Goal: Information Seeking & Learning: Compare options

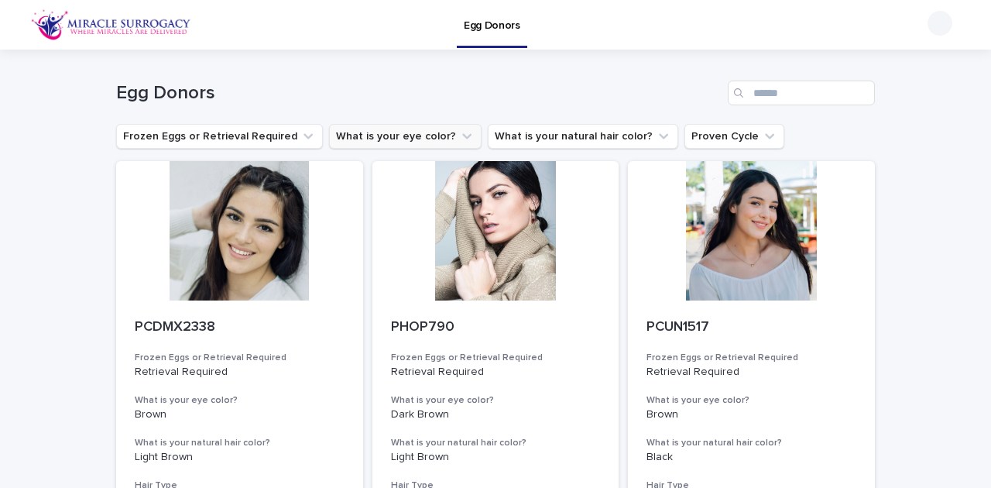
click at [459, 135] on icon "What is your eye color?" at bounding box center [466, 136] width 15 height 15
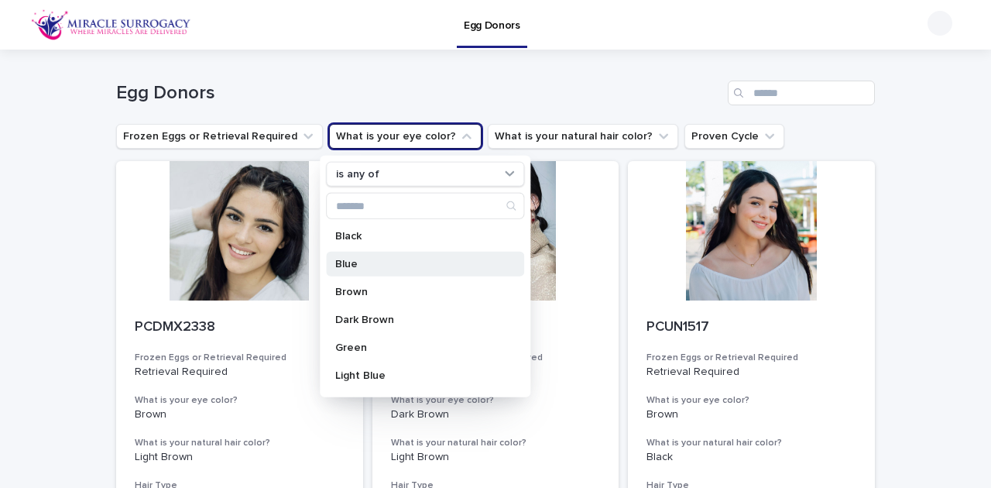
click at [367, 259] on p "Blue" at bounding box center [417, 264] width 164 height 11
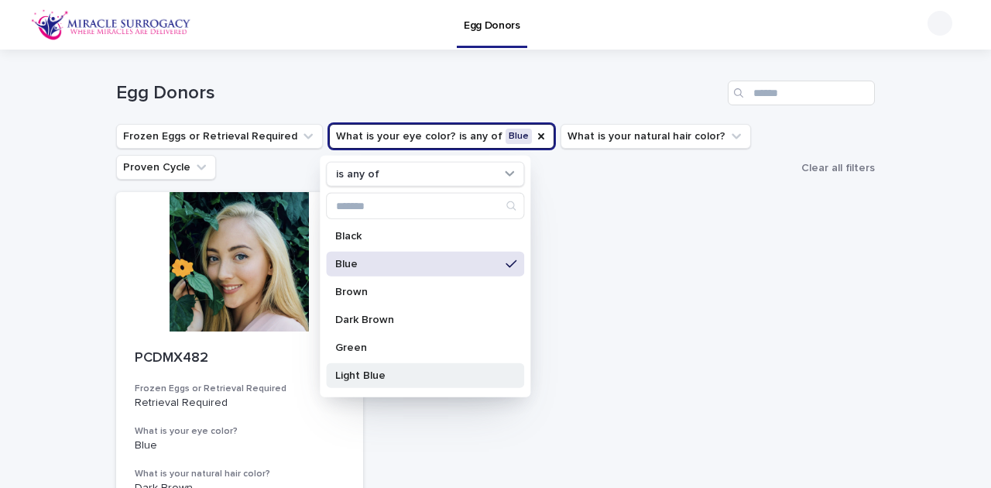
click at [397, 376] on p "Light Blue" at bounding box center [417, 375] width 164 height 11
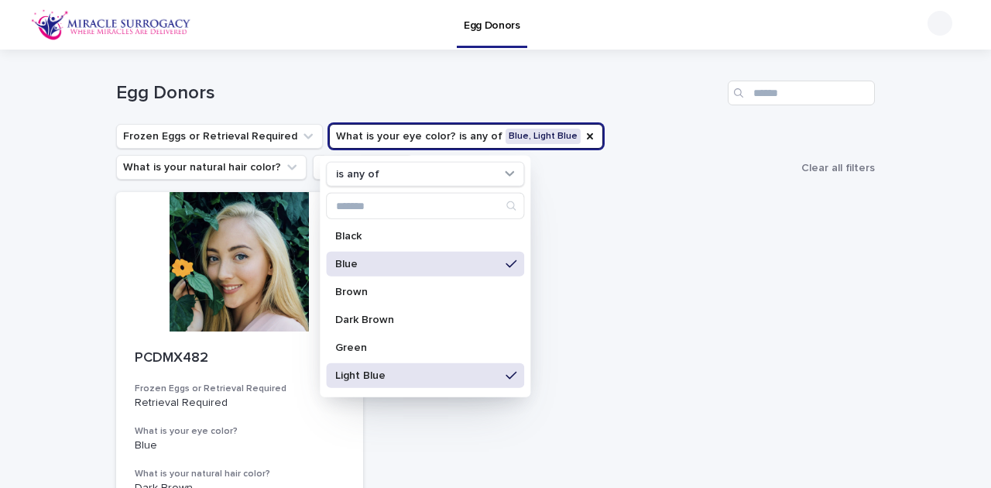
click at [398, 261] on p "Blue" at bounding box center [417, 264] width 164 height 11
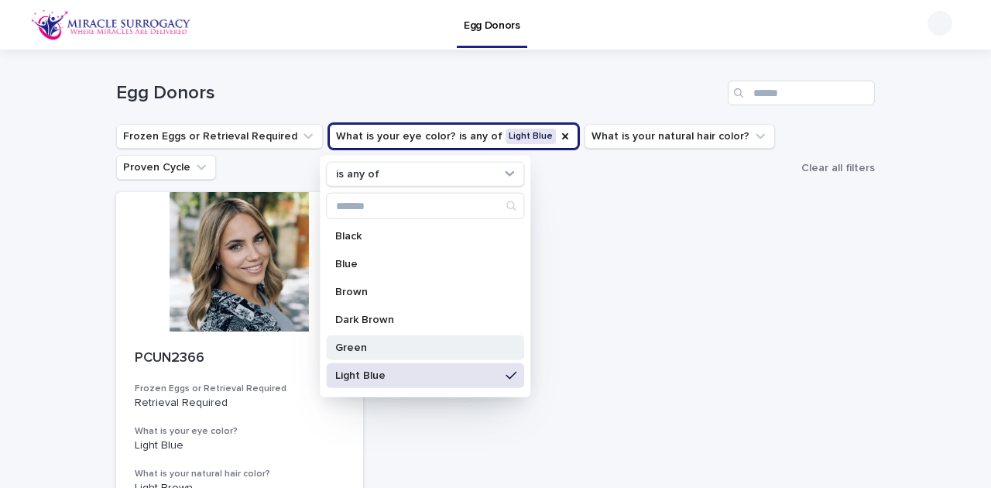
click at [381, 342] on p "Green" at bounding box center [417, 347] width 164 height 11
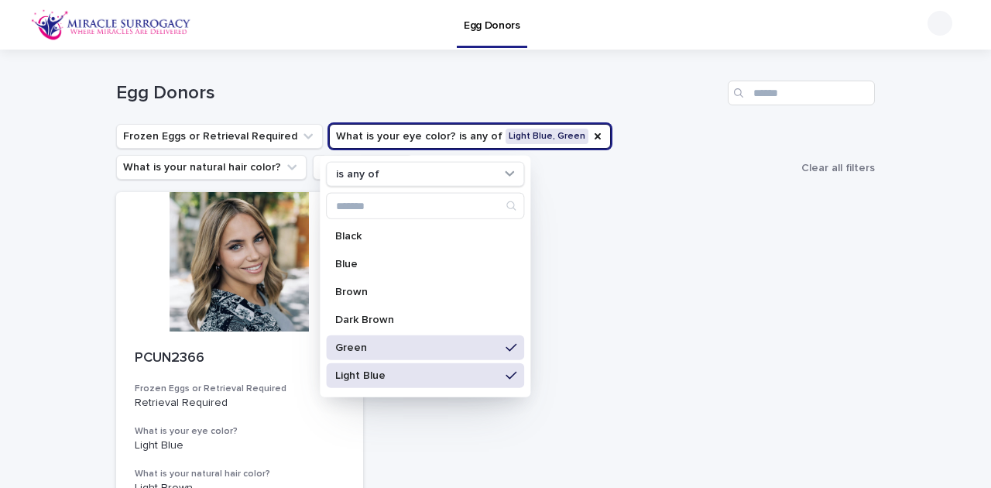
click at [390, 383] on div "Light Blue" at bounding box center [425, 375] width 198 height 25
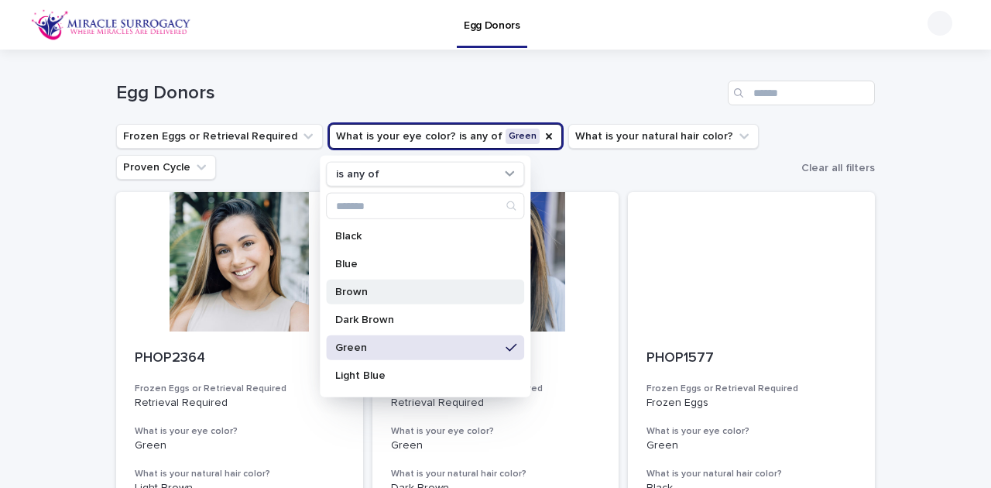
scroll to position [51, 0]
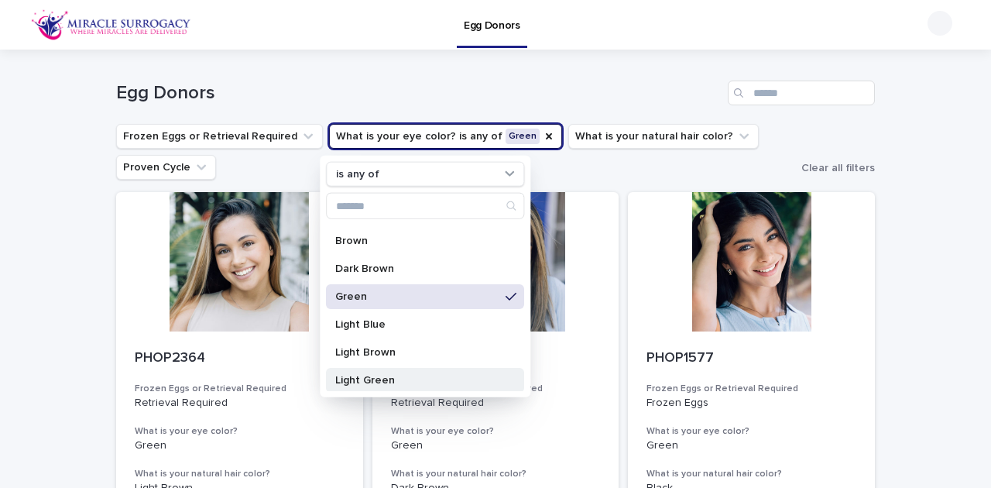
click at [403, 386] on div "Light Green" at bounding box center [425, 380] width 198 height 25
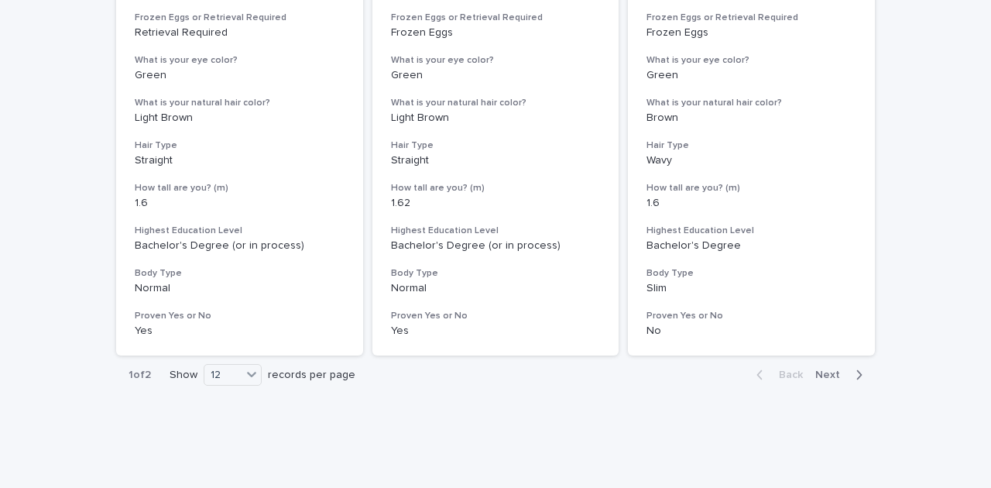
scroll to position [2029, 0]
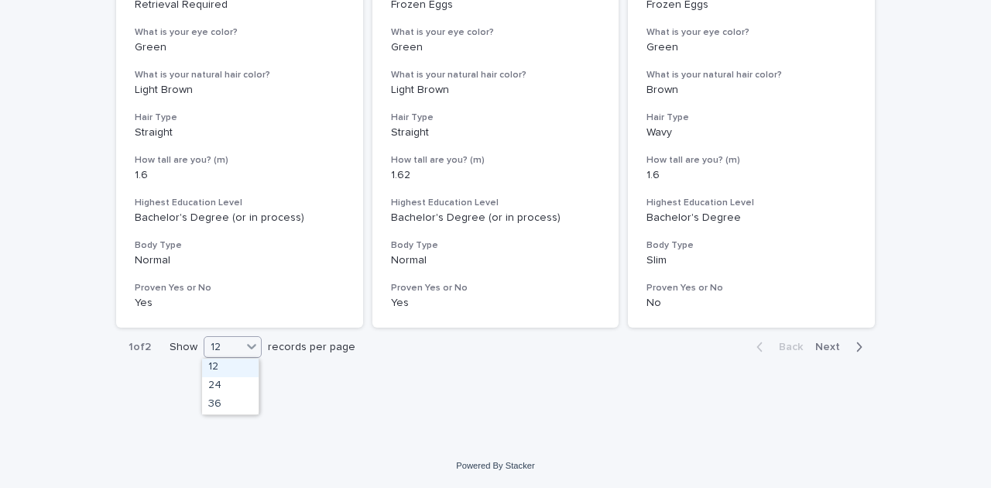
click at [246, 356] on div at bounding box center [251, 347] width 19 height 20
click at [234, 407] on div "36" at bounding box center [230, 405] width 57 height 19
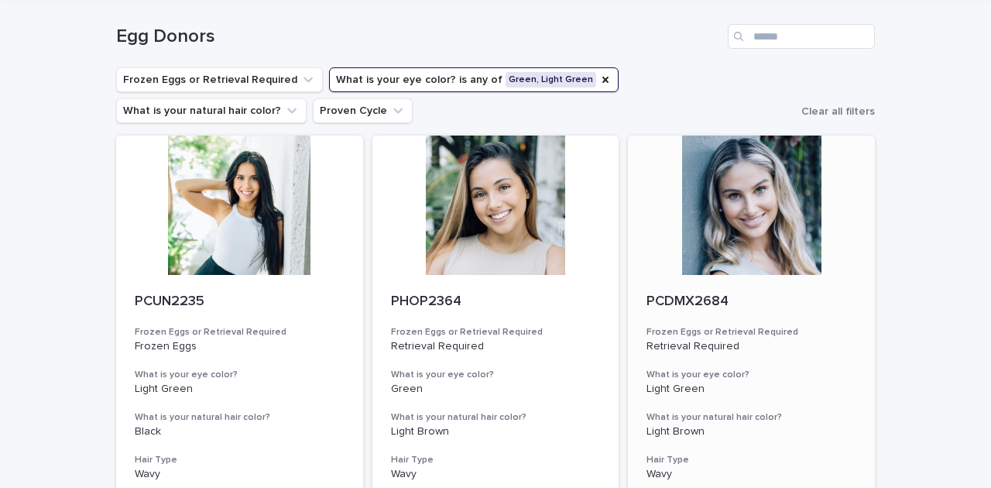
scroll to position [51, 0]
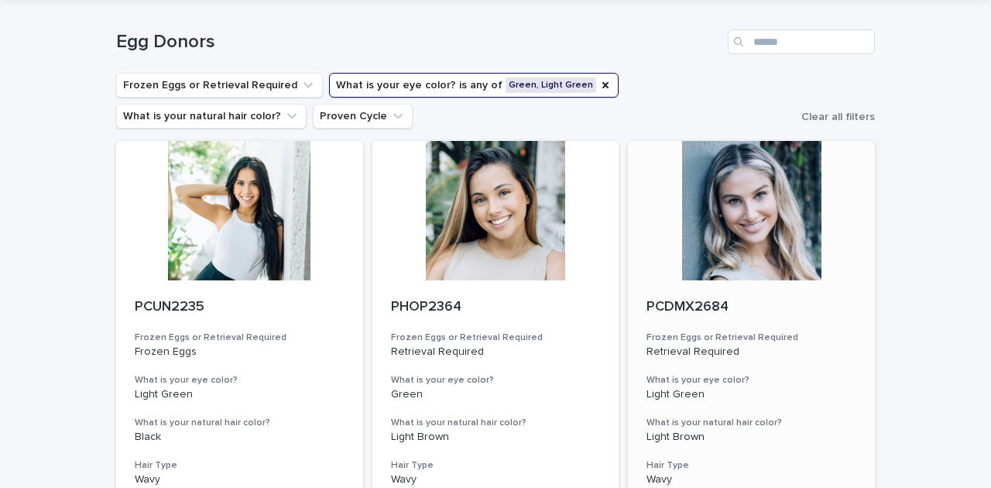
click at [771, 142] on div at bounding box center [751, 210] width 247 height 139
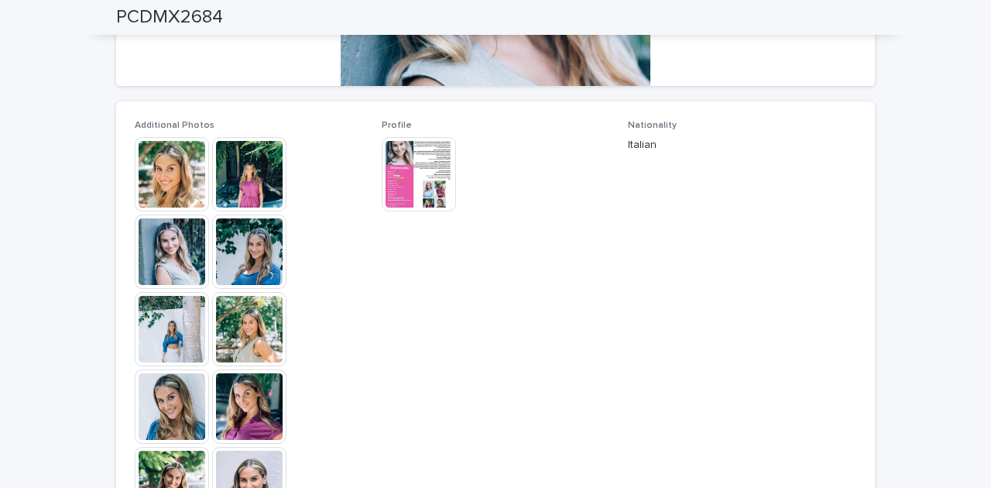
scroll to position [361, 0]
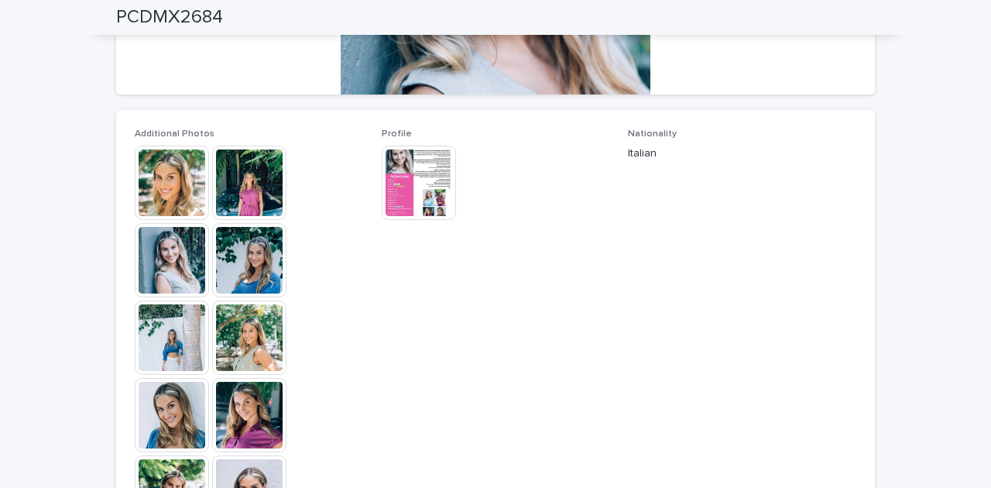
click at [174, 181] on img at bounding box center [172, 183] width 74 height 74
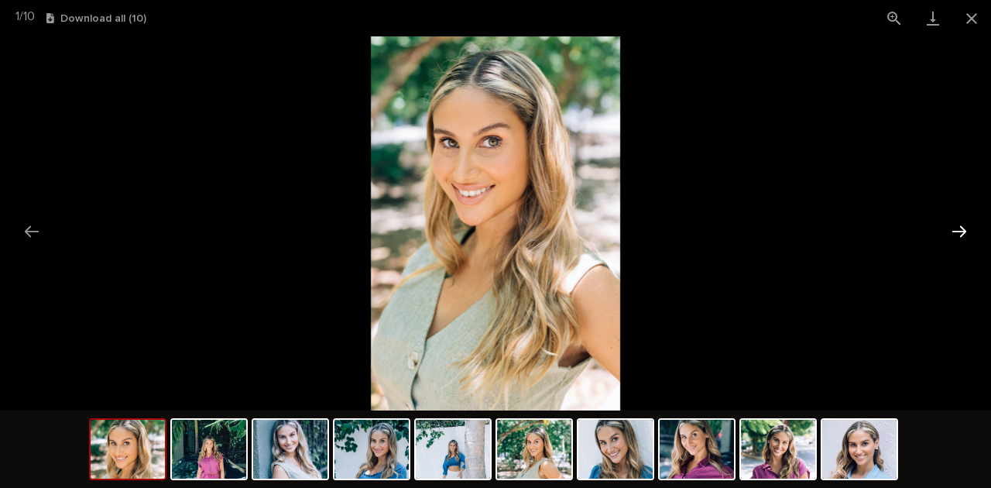
click at [960, 226] on button "Next slide" at bounding box center [959, 231] width 33 height 30
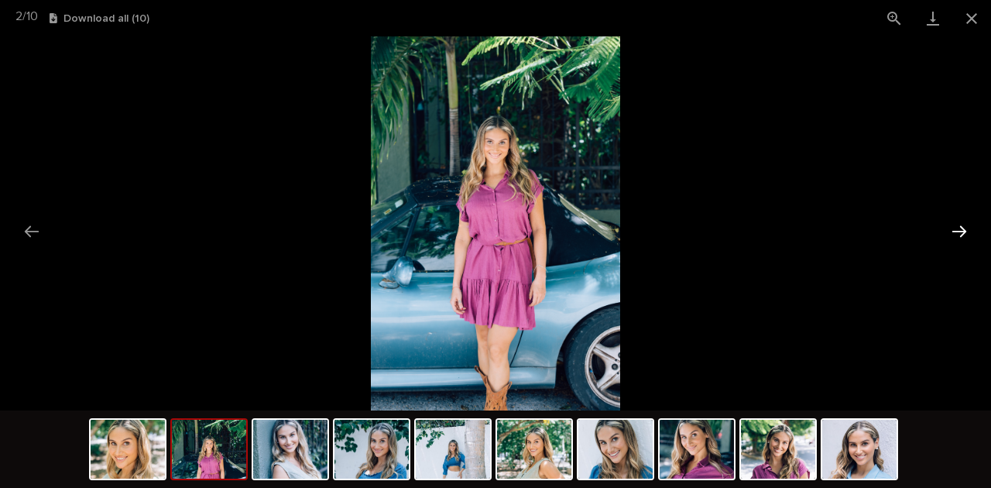
click at [960, 226] on button "Next slide" at bounding box center [959, 231] width 33 height 30
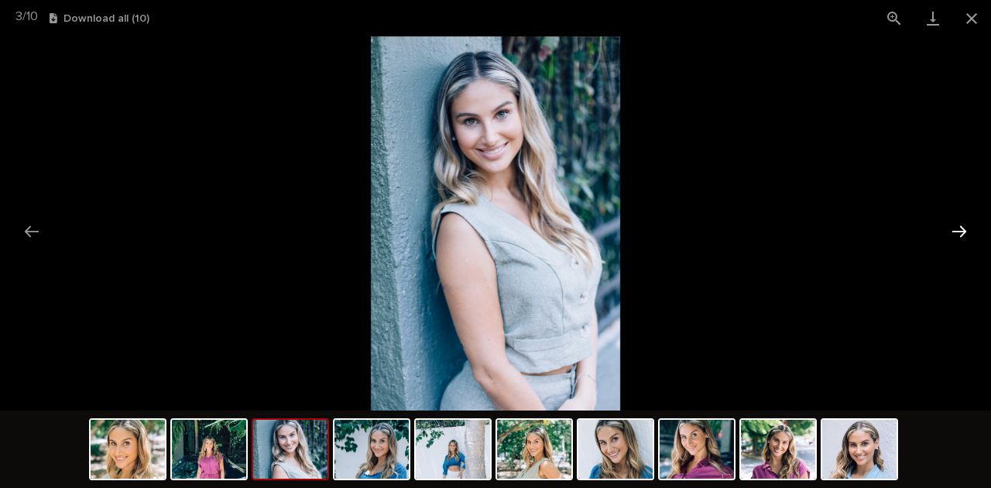
click at [960, 226] on button "Next slide" at bounding box center [959, 231] width 33 height 30
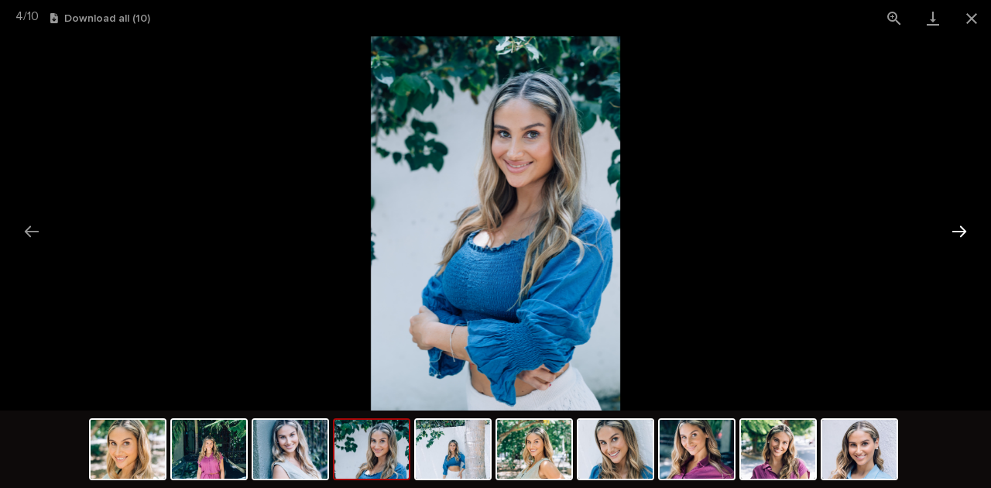
click at [960, 226] on button "Next slide" at bounding box center [959, 231] width 33 height 30
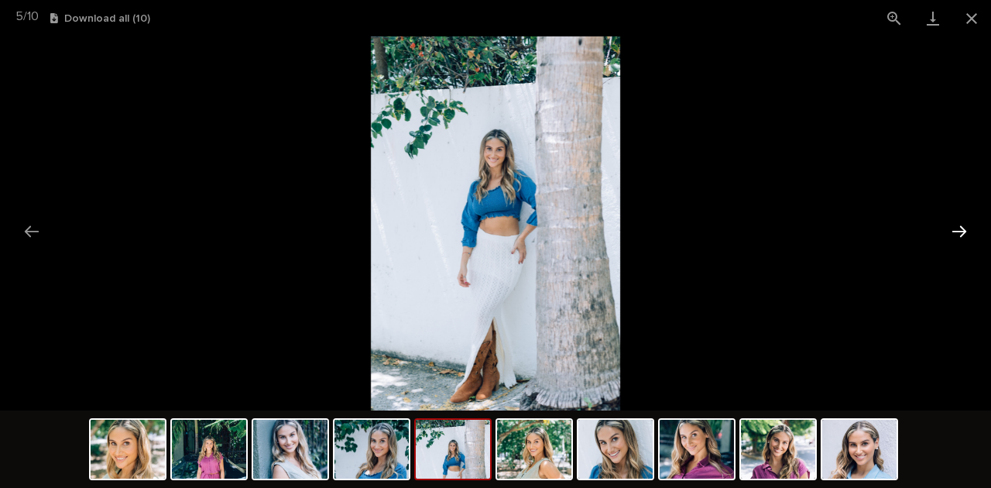
click at [960, 226] on button "Next slide" at bounding box center [959, 231] width 33 height 30
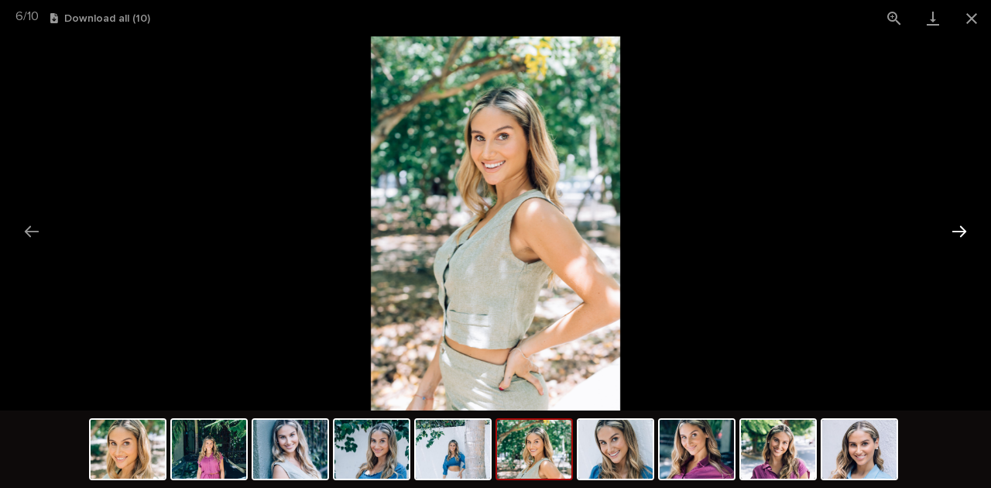
click at [960, 226] on button "Next slide" at bounding box center [959, 231] width 33 height 30
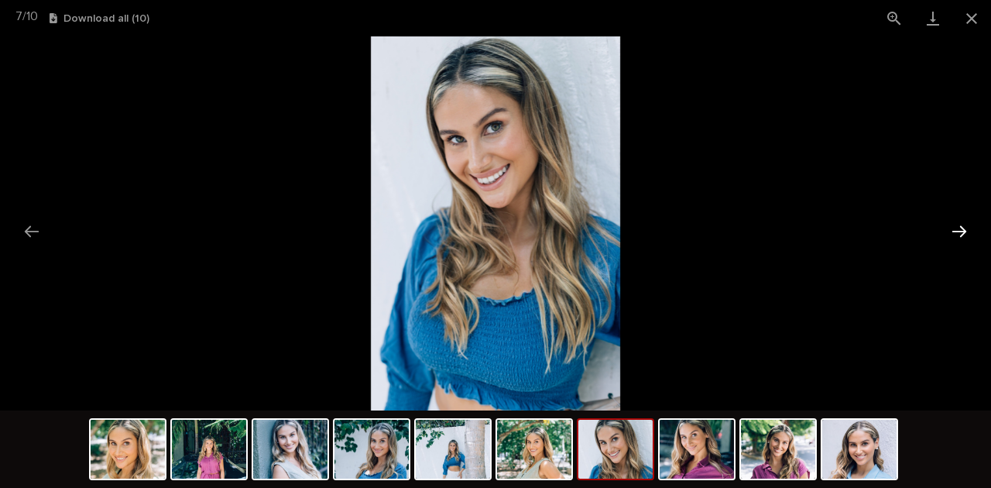
click at [960, 226] on button "Next slide" at bounding box center [959, 231] width 33 height 30
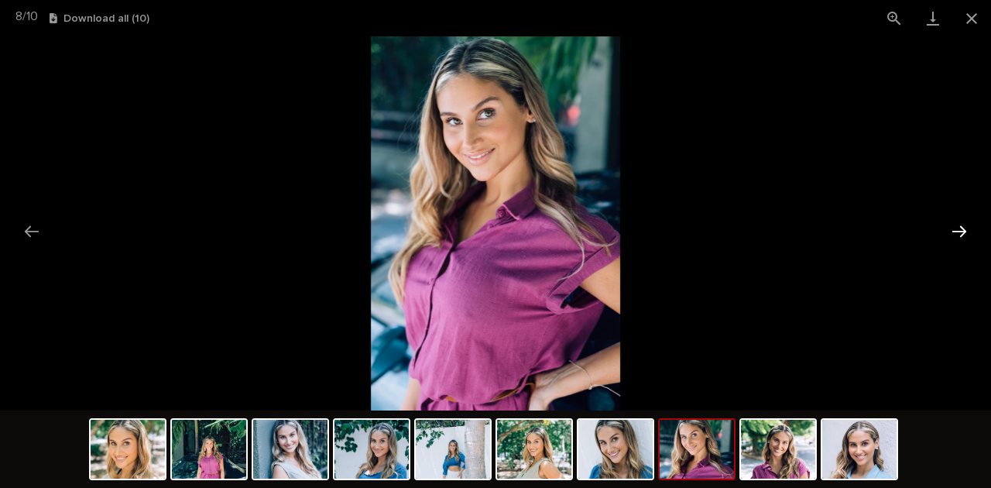
click at [960, 226] on button "Next slide" at bounding box center [959, 231] width 33 height 30
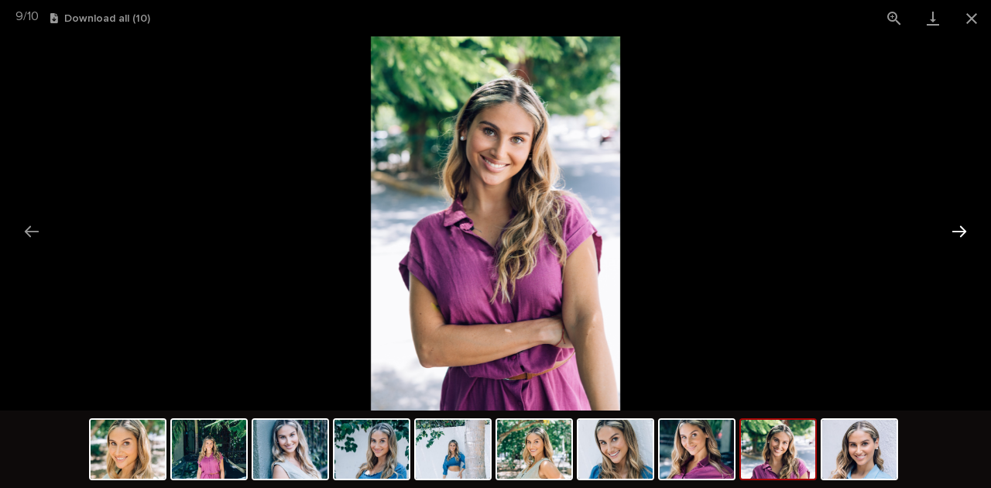
click at [960, 226] on button "Next slide" at bounding box center [959, 231] width 33 height 30
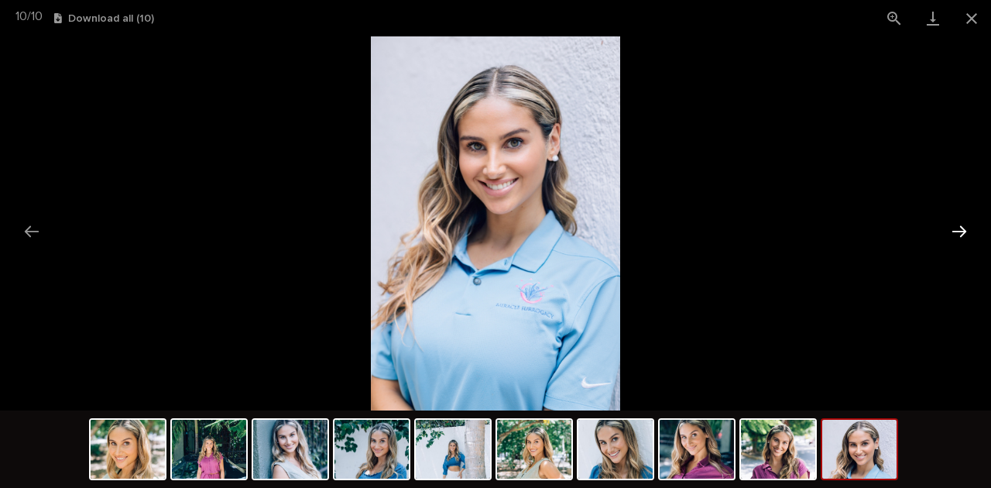
click at [960, 226] on button "Next slide" at bounding box center [959, 231] width 33 height 30
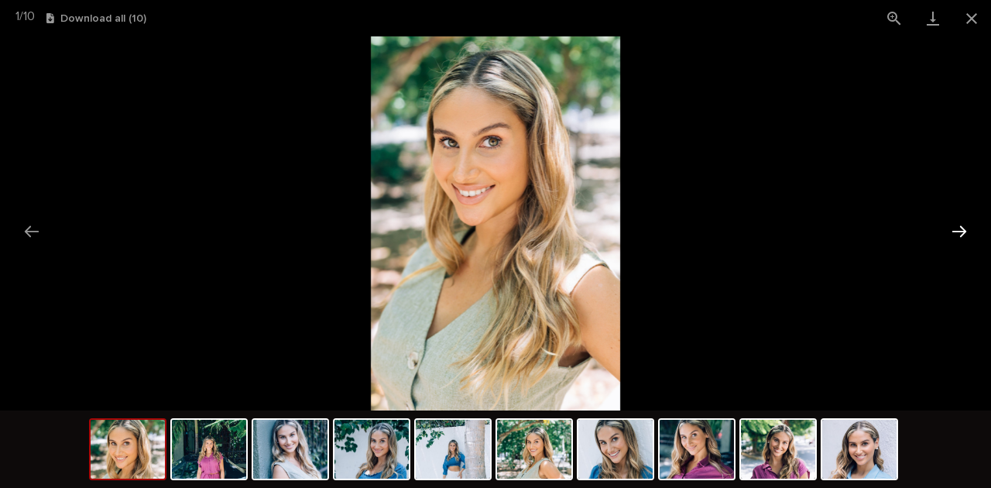
click at [960, 226] on button "Next slide" at bounding box center [959, 231] width 33 height 30
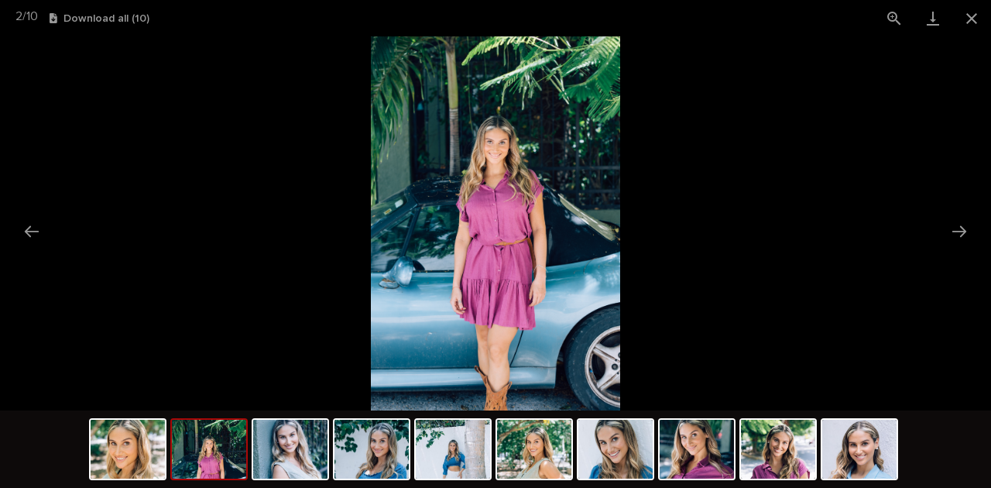
scroll to position [0, 0]
click at [812, 190] on picture at bounding box center [495, 223] width 991 height 374
click at [969, 21] on button "Close gallery" at bounding box center [972, 18] width 39 height 36
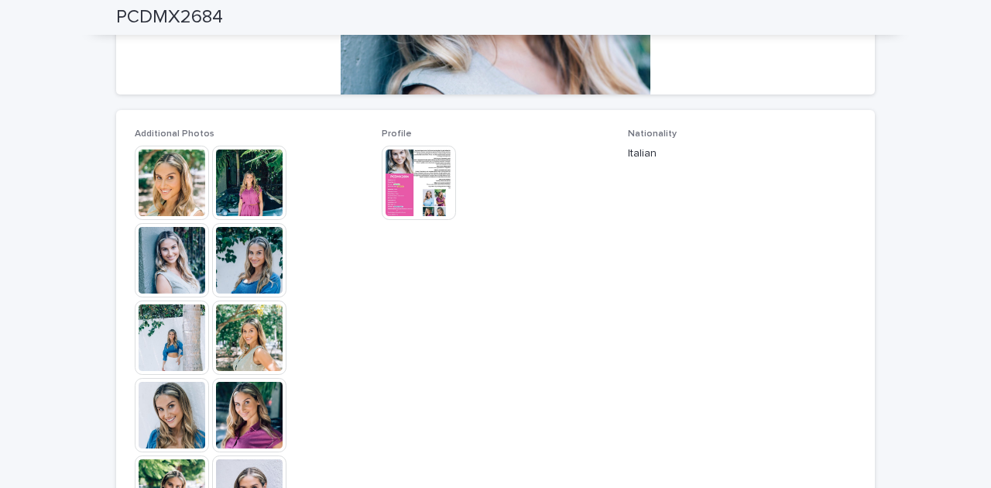
click at [414, 183] on img at bounding box center [419, 183] width 74 height 74
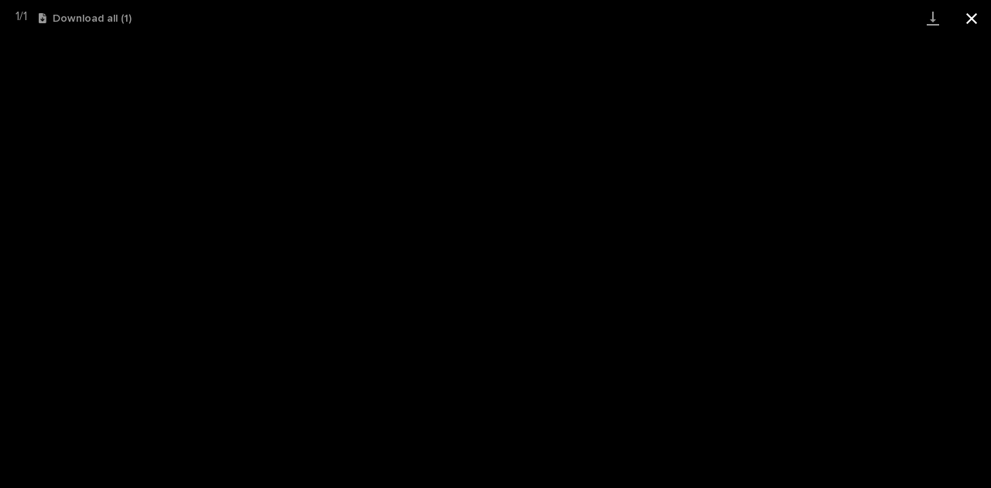
click at [978, 22] on button "Close gallery" at bounding box center [972, 18] width 39 height 36
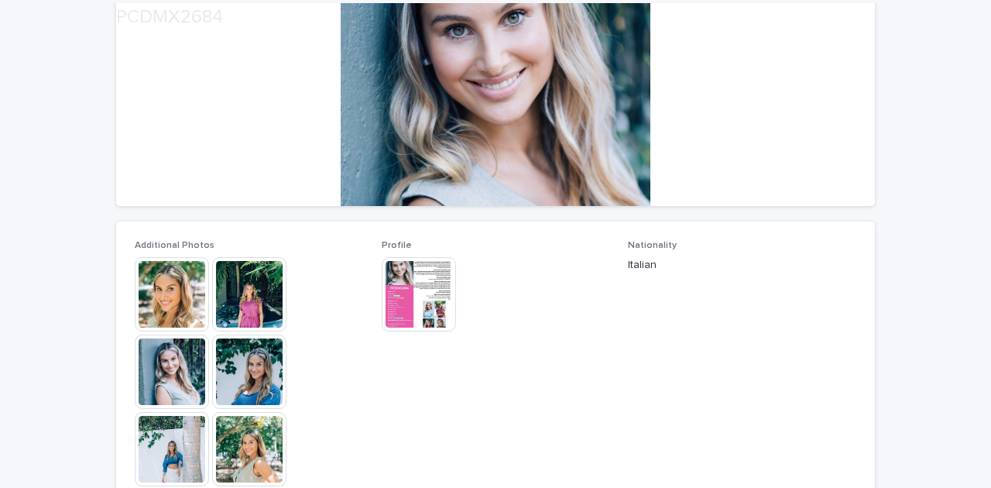
scroll to position [258, 0]
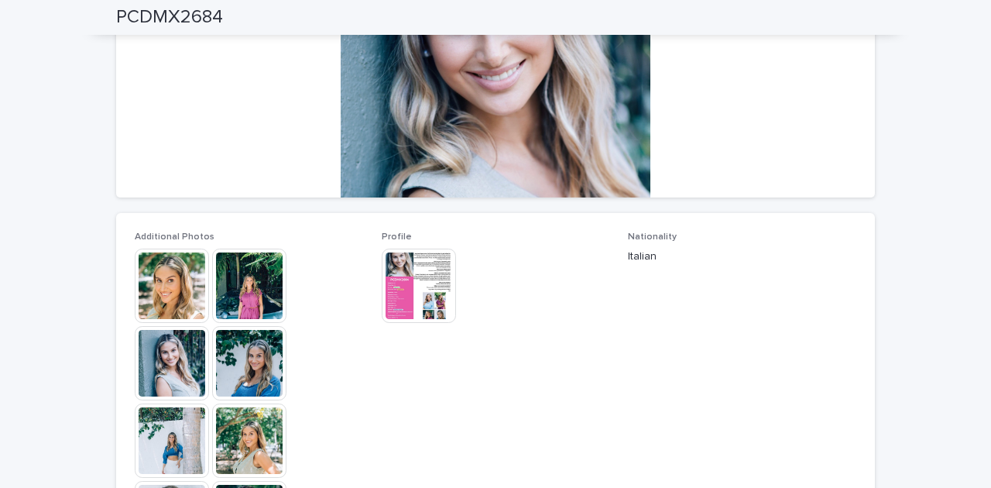
click at [157, 272] on img at bounding box center [172, 286] width 74 height 74
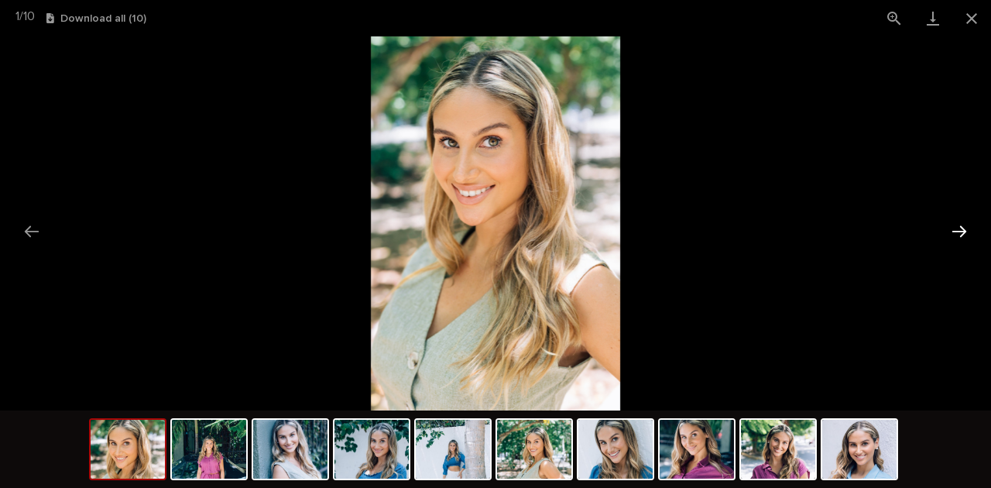
click at [964, 229] on button "Next slide" at bounding box center [959, 231] width 33 height 30
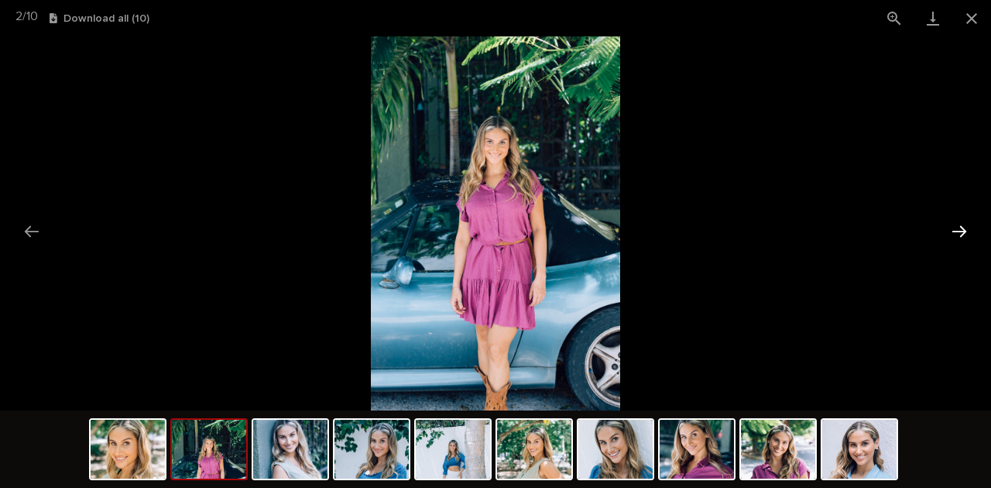
click at [964, 229] on button "Next slide" at bounding box center [959, 231] width 33 height 30
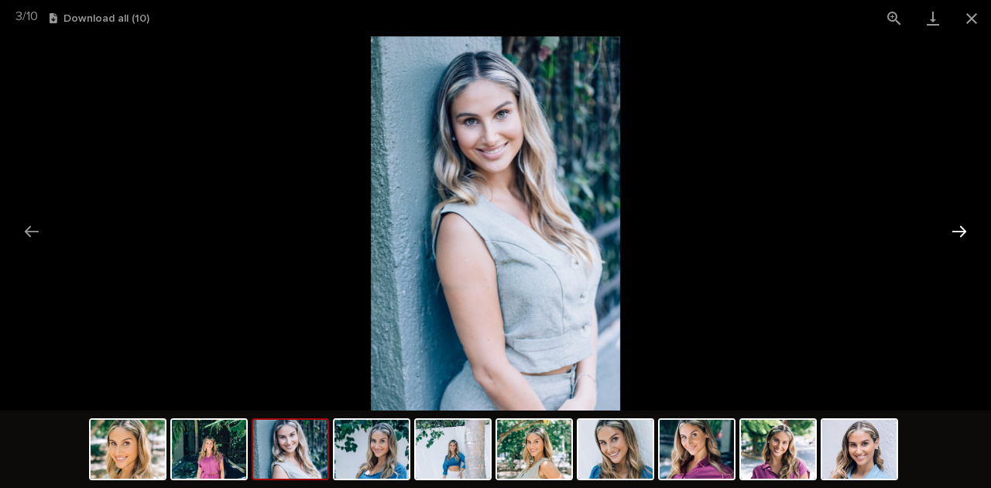
click at [964, 229] on button "Next slide" at bounding box center [959, 231] width 33 height 30
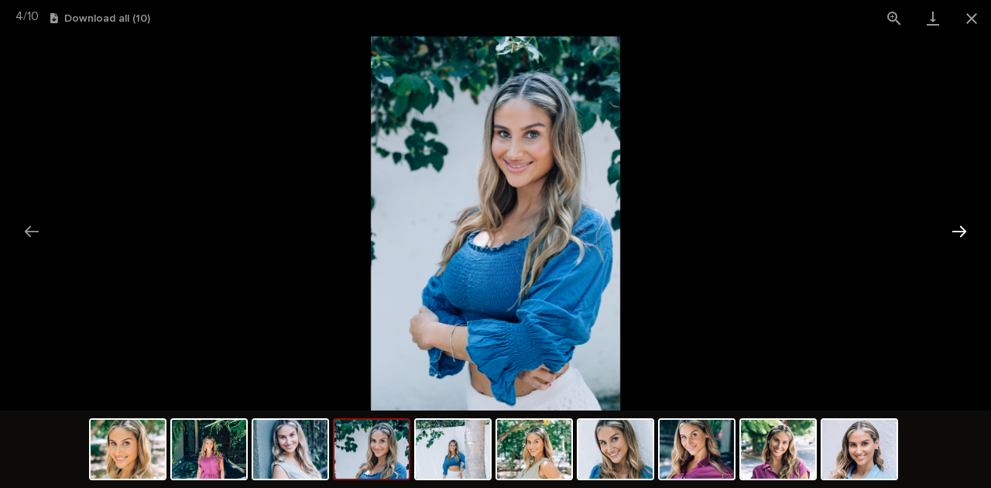
click at [964, 229] on button "Next slide" at bounding box center [959, 231] width 33 height 30
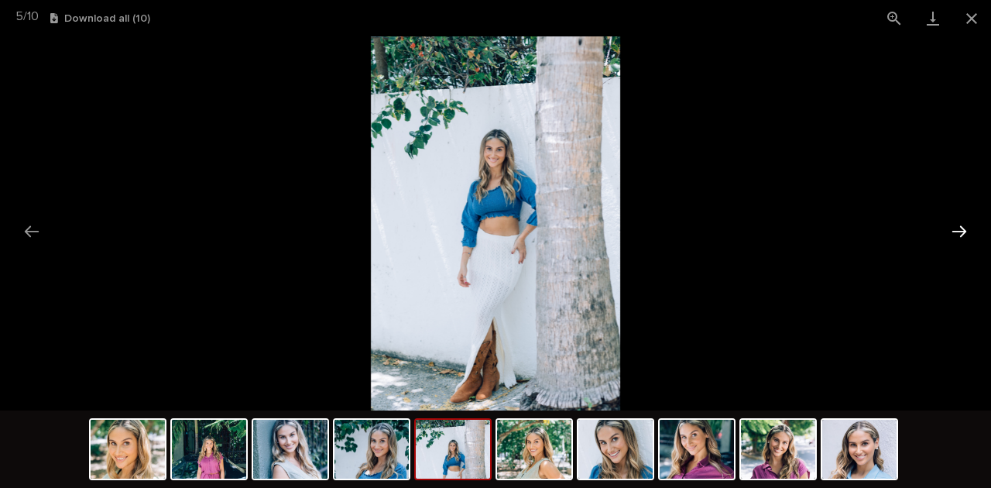
click at [964, 229] on button "Next slide" at bounding box center [959, 231] width 33 height 30
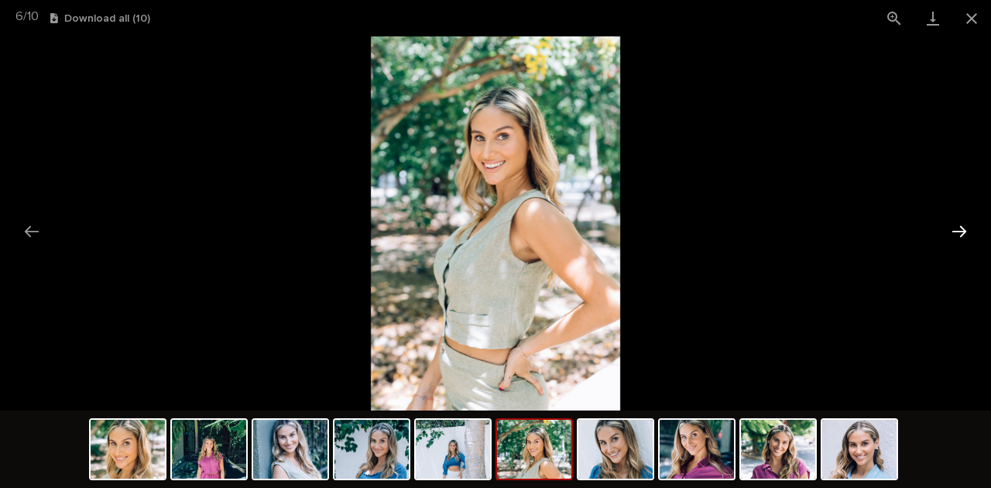
click at [964, 229] on button "Next slide" at bounding box center [959, 231] width 33 height 30
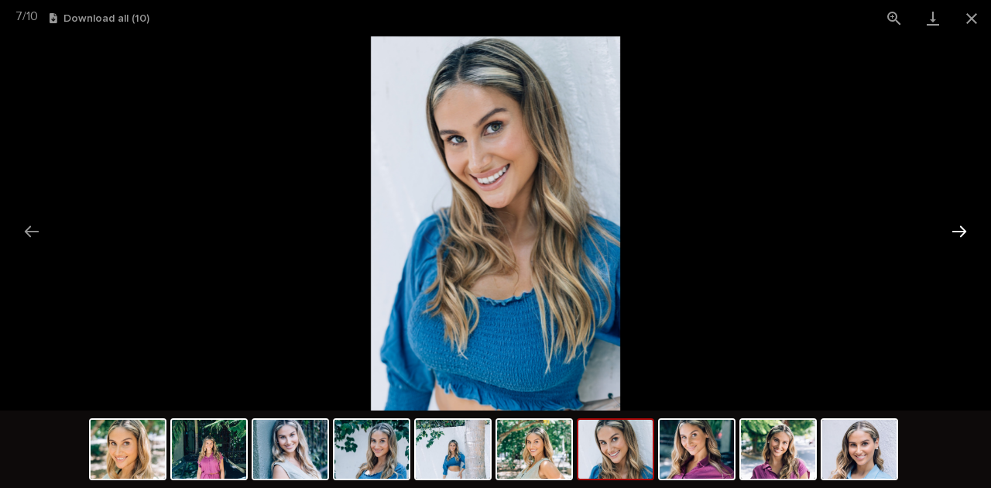
click at [964, 229] on button "Next slide" at bounding box center [959, 231] width 33 height 30
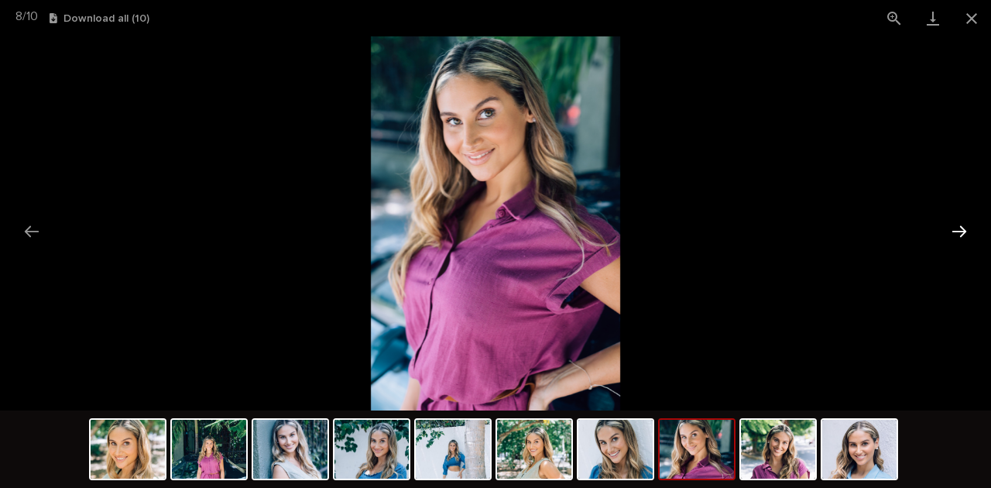
click at [964, 229] on button "Next slide" at bounding box center [959, 231] width 33 height 30
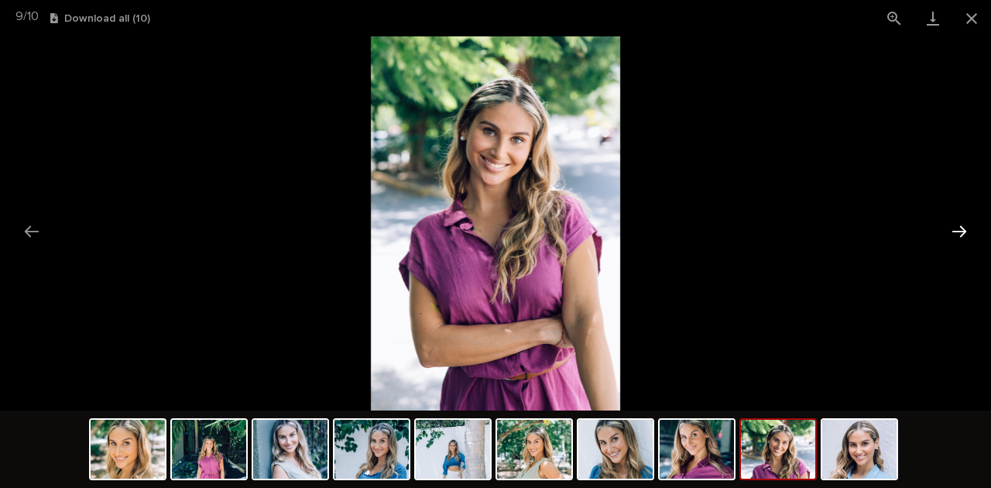
click at [964, 229] on button "Next slide" at bounding box center [959, 231] width 33 height 30
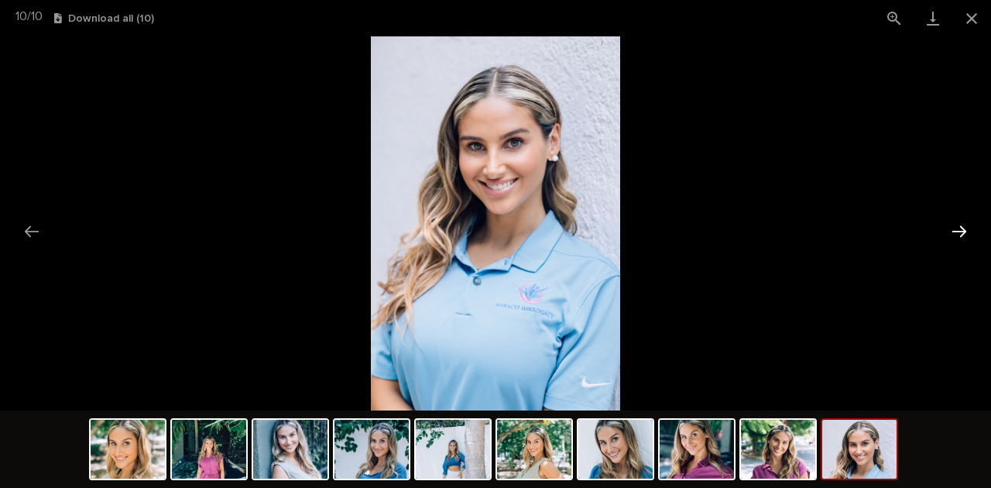
click at [964, 229] on button "Next slide" at bounding box center [959, 231] width 33 height 30
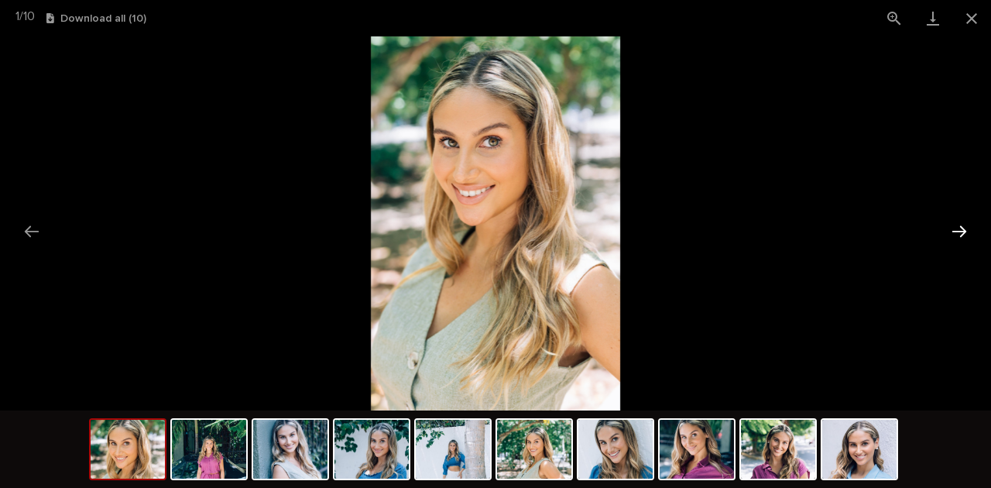
click at [964, 229] on button "Next slide" at bounding box center [959, 231] width 33 height 30
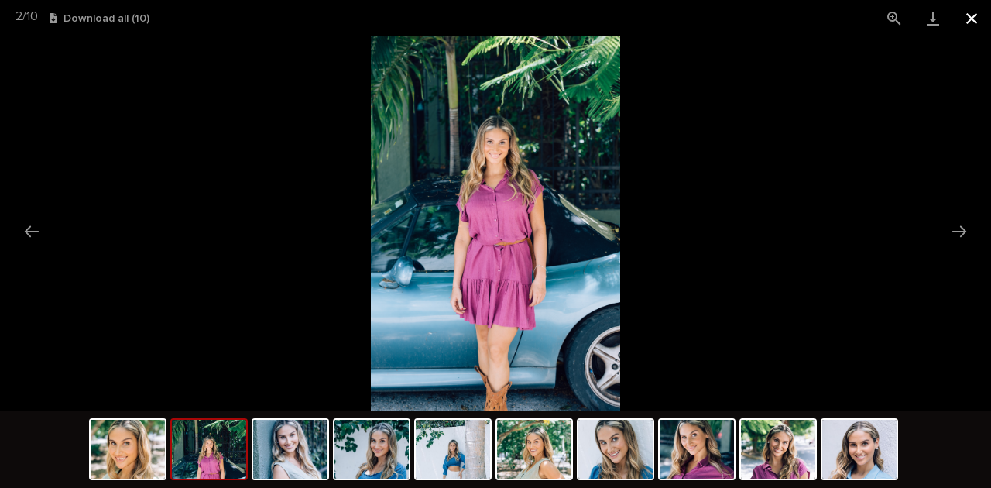
click at [978, 26] on button "Close gallery" at bounding box center [972, 18] width 39 height 36
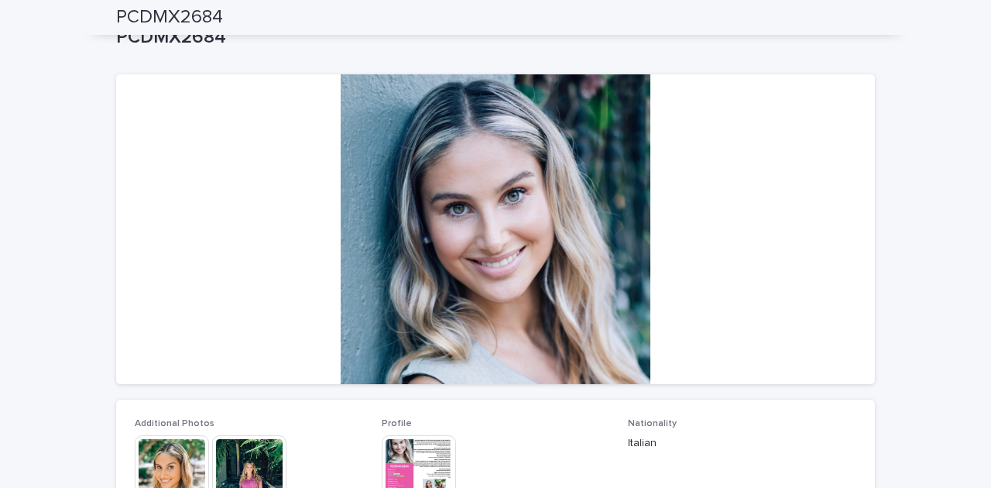
scroll to position [0, 0]
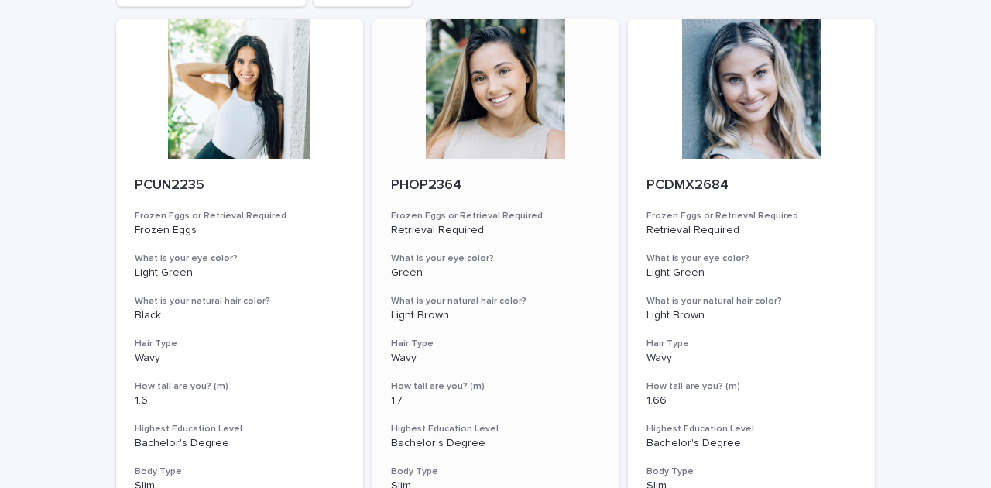
scroll to position [155, 0]
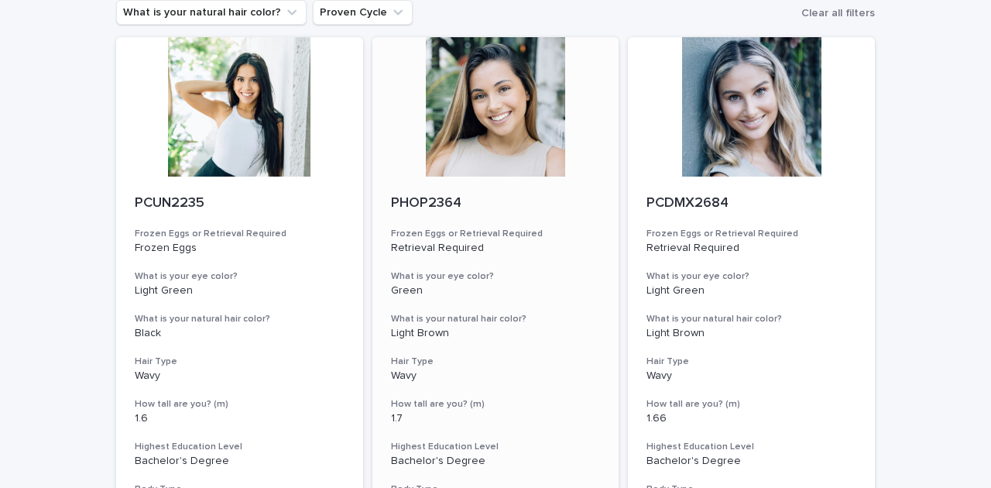
click at [511, 121] on div at bounding box center [496, 106] width 247 height 139
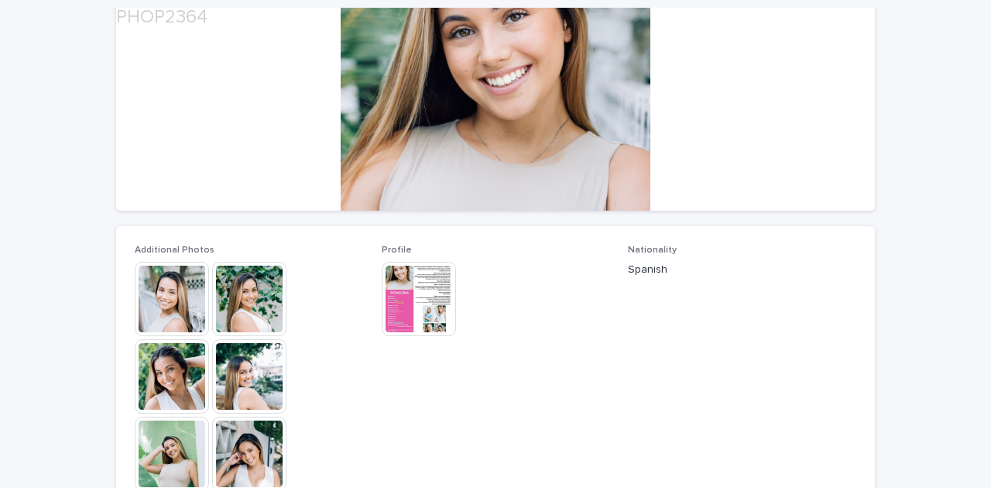
scroll to position [310, 0]
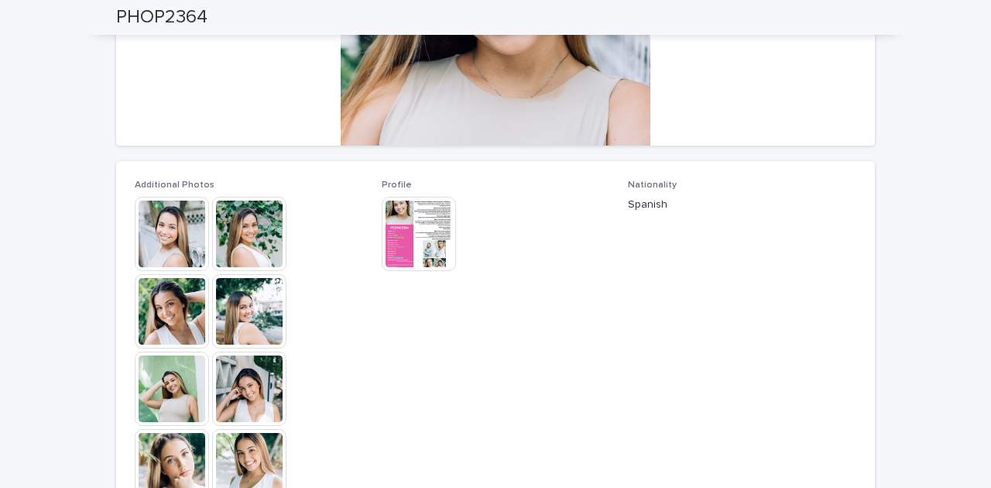
click at [177, 245] on img at bounding box center [172, 234] width 74 height 74
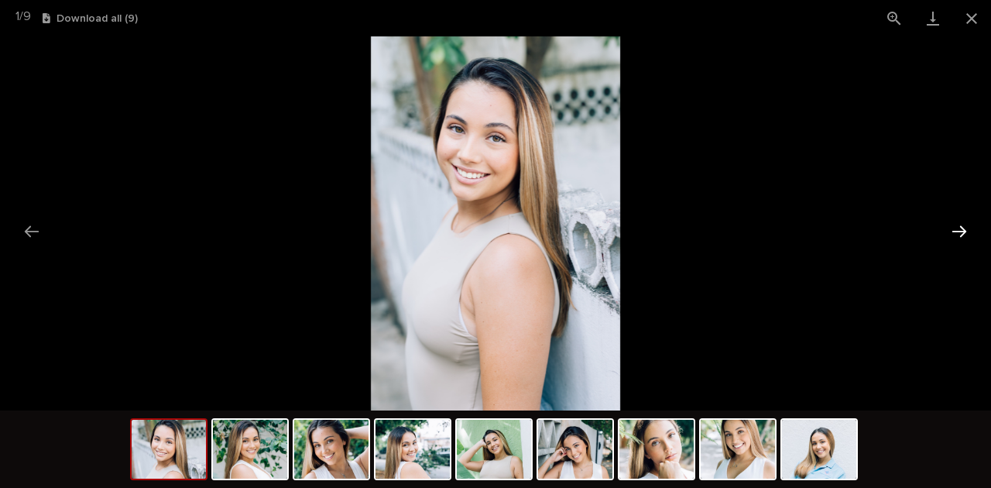
click at [966, 231] on button "Next slide" at bounding box center [959, 231] width 33 height 30
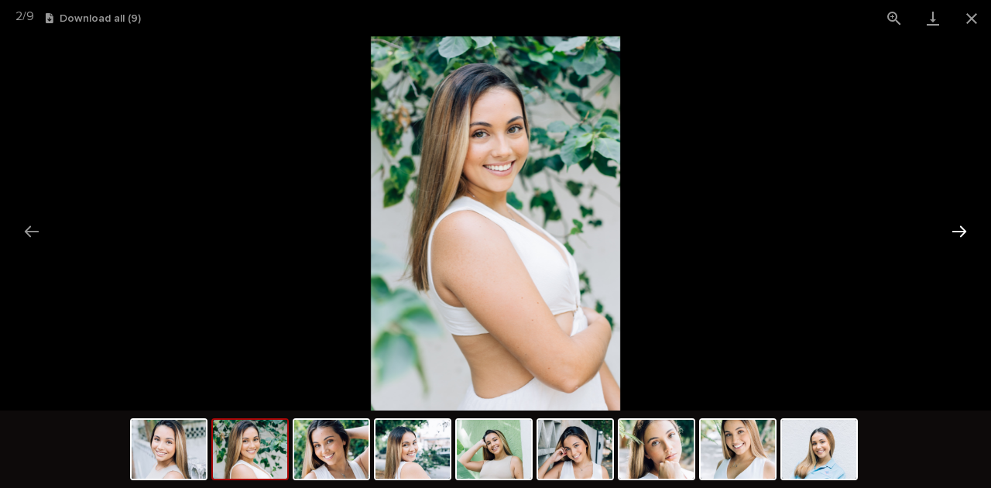
click at [966, 231] on button "Next slide" at bounding box center [959, 231] width 33 height 30
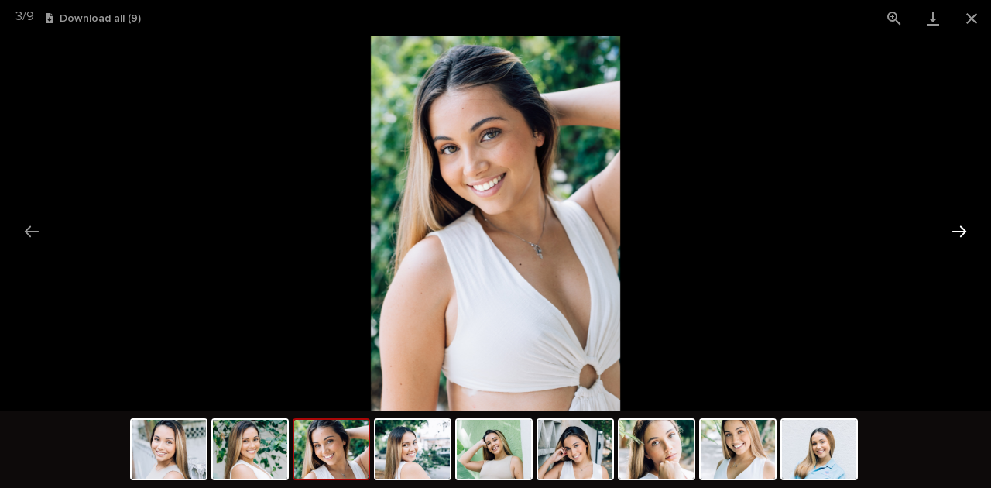
click at [966, 231] on button "Next slide" at bounding box center [959, 231] width 33 height 30
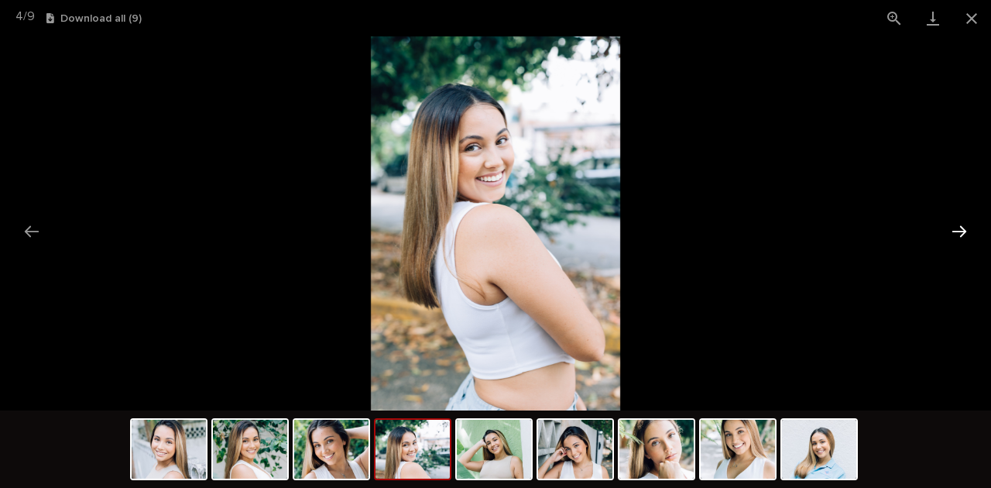
click at [966, 231] on button "Next slide" at bounding box center [959, 231] width 33 height 30
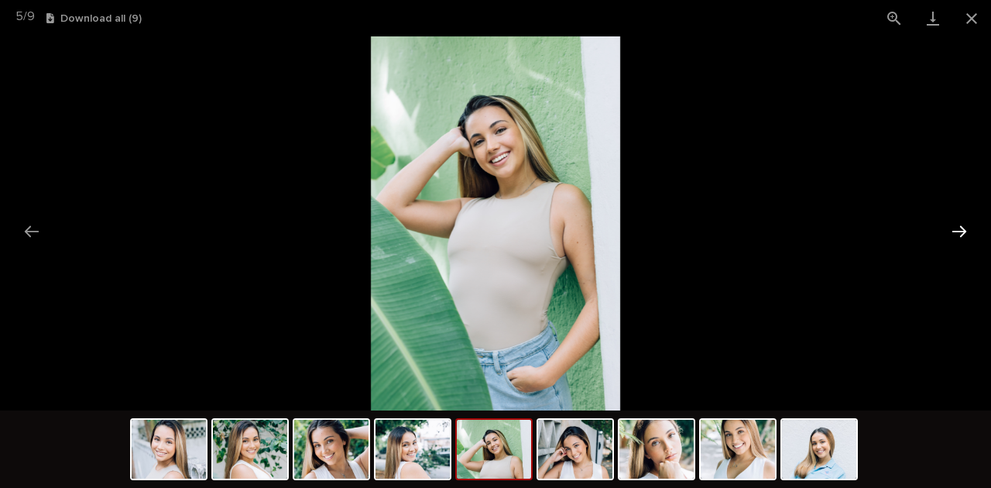
click at [966, 231] on button "Next slide" at bounding box center [959, 231] width 33 height 30
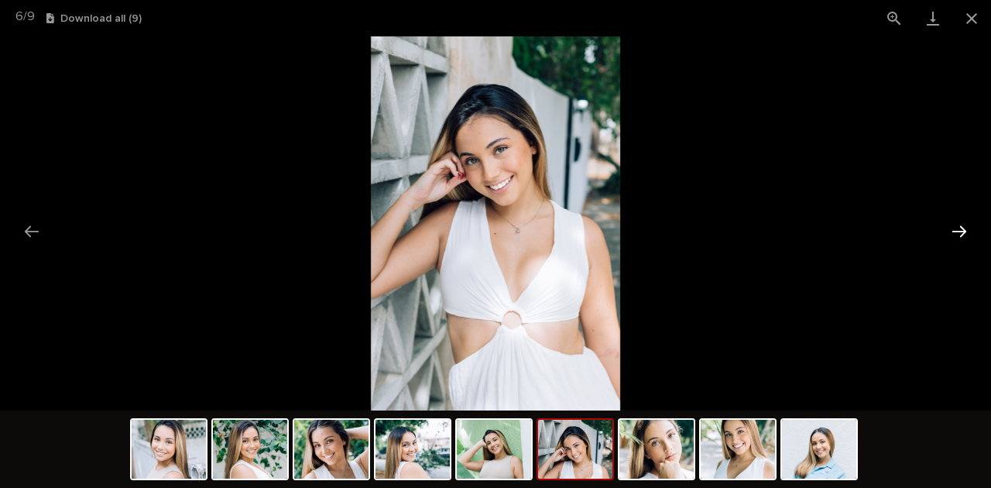
click at [966, 231] on button "Next slide" at bounding box center [959, 231] width 33 height 30
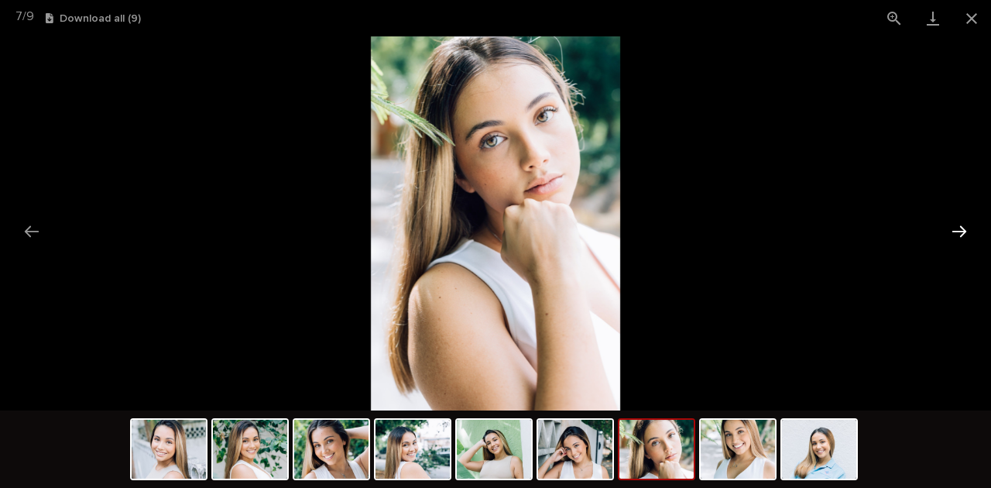
click at [966, 231] on button "Next slide" at bounding box center [959, 231] width 33 height 30
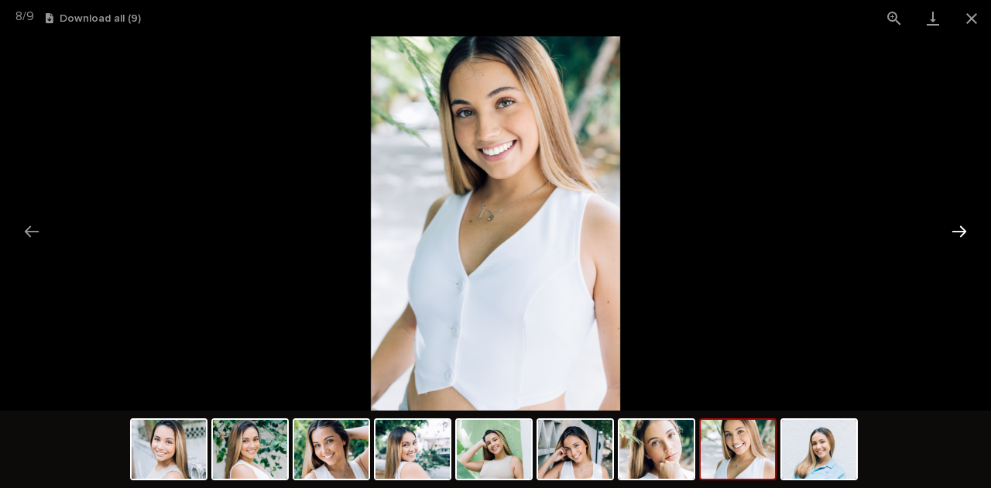
click at [966, 231] on button "Next slide" at bounding box center [959, 231] width 33 height 30
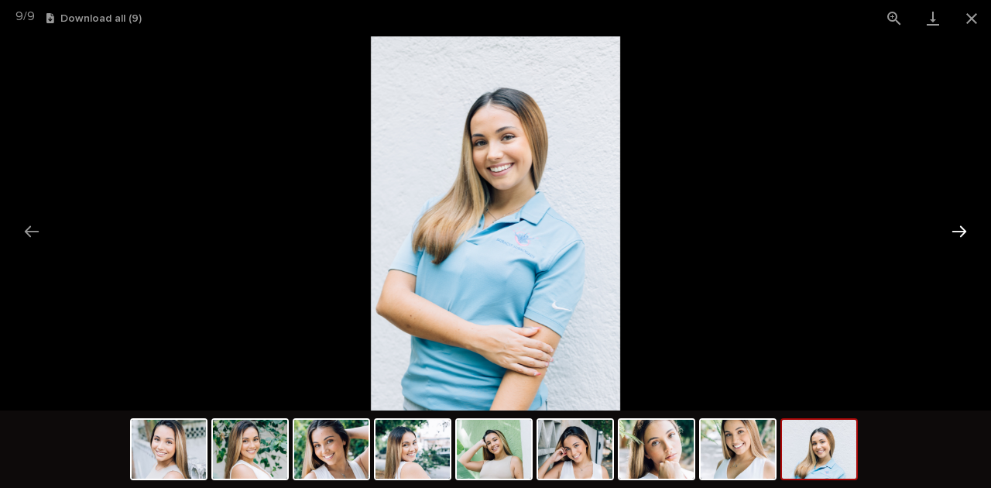
click at [966, 231] on button "Next slide" at bounding box center [959, 231] width 33 height 30
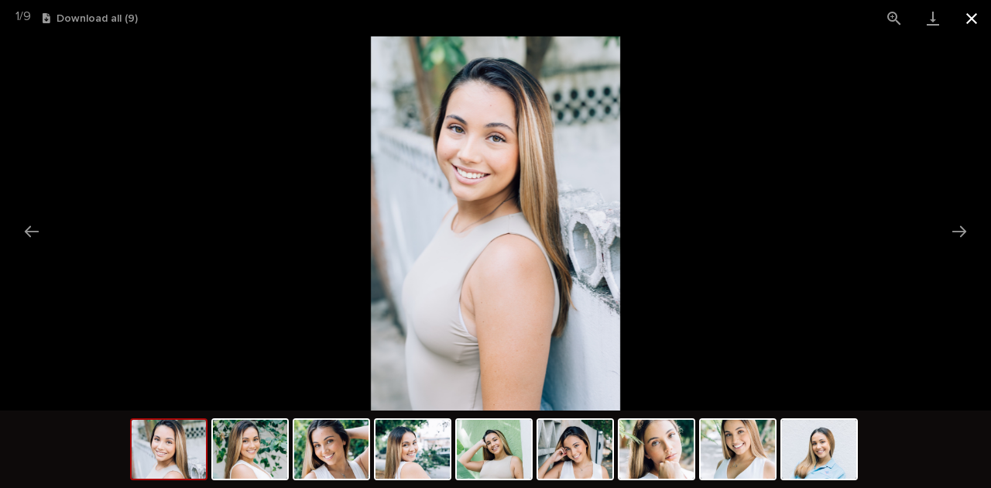
click at [971, 26] on button "Close gallery" at bounding box center [972, 18] width 39 height 36
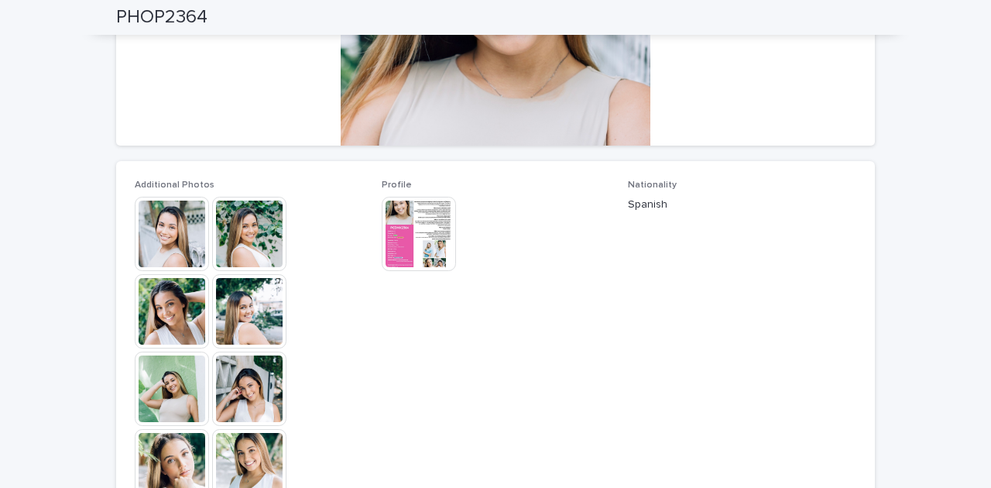
click at [404, 219] on img at bounding box center [419, 234] width 74 height 74
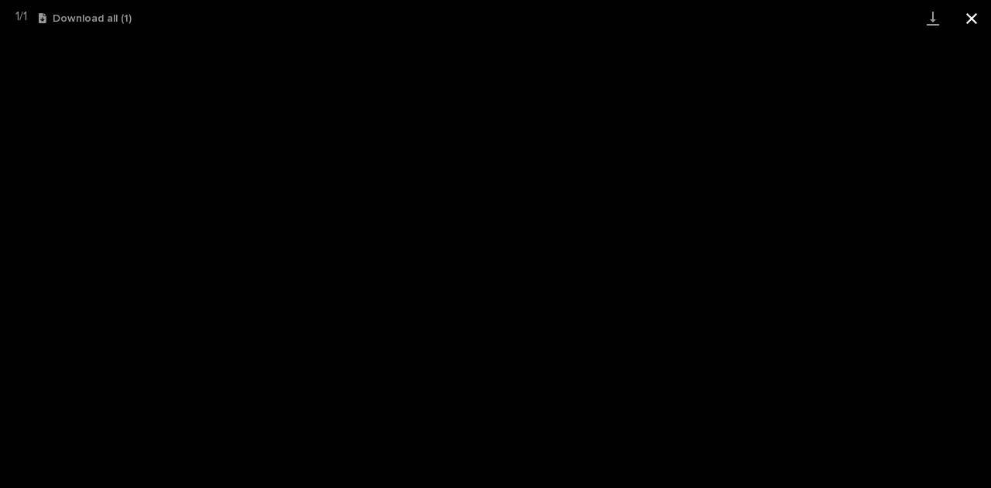
click at [983, 16] on button "Close gallery" at bounding box center [972, 18] width 39 height 36
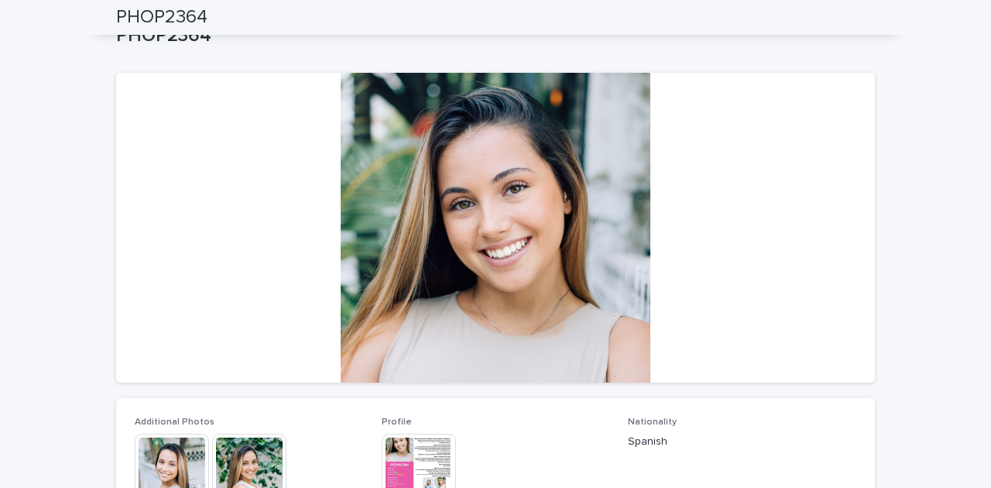
scroll to position [0, 0]
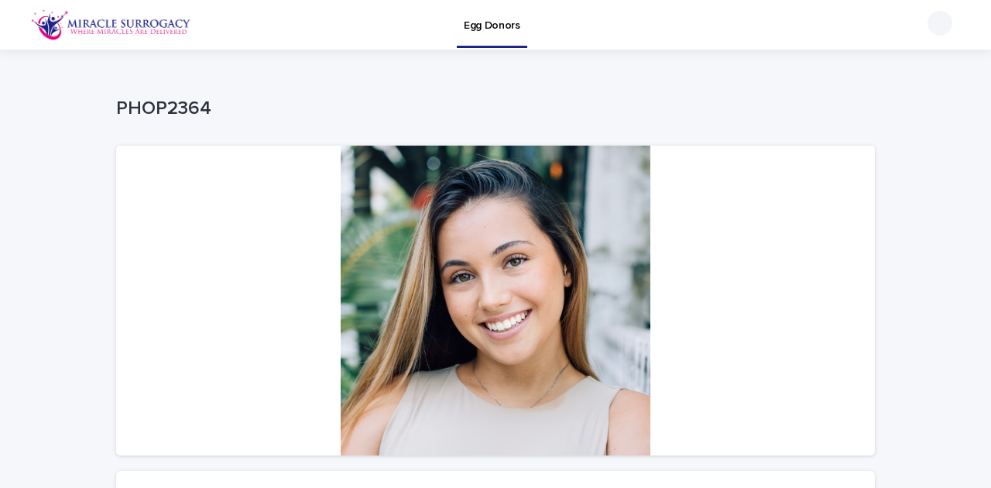
click at [71, 25] on img at bounding box center [111, 24] width 160 height 31
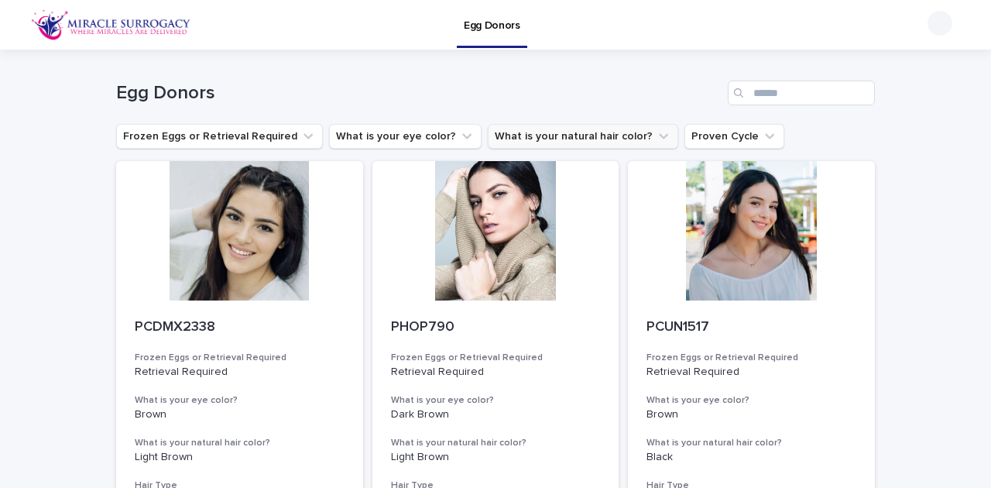
click at [646, 134] on button "What is your natural hair color?" at bounding box center [583, 136] width 191 height 25
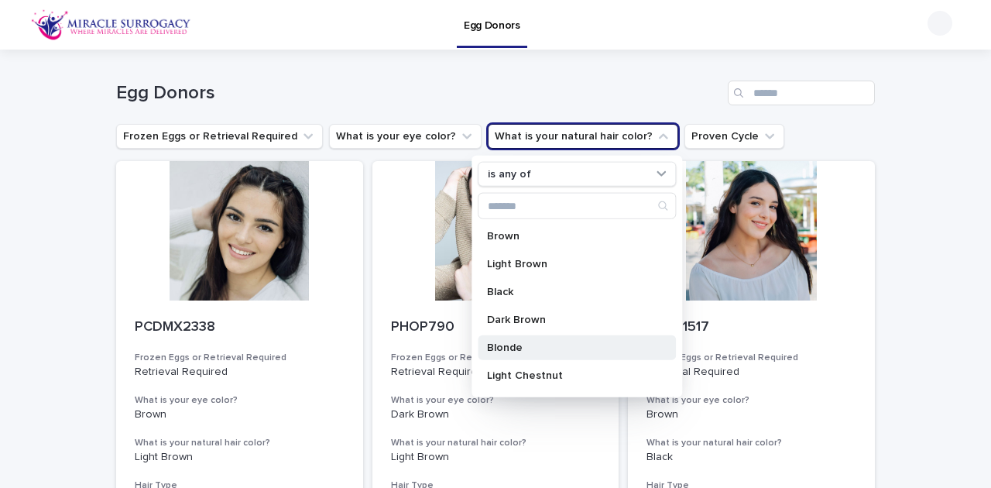
click at [510, 342] on p "Blonde" at bounding box center [569, 347] width 164 height 11
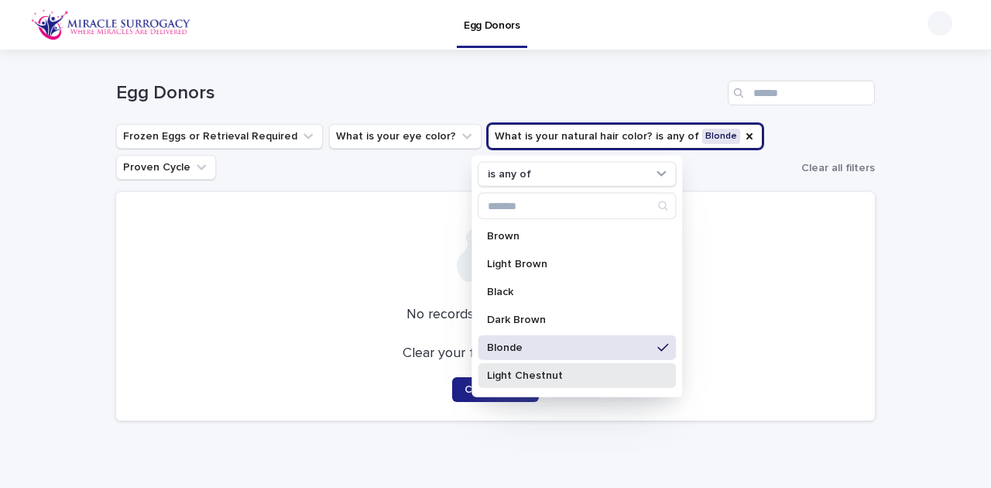
click at [505, 376] on p "Light Chestnut" at bounding box center [569, 375] width 164 height 11
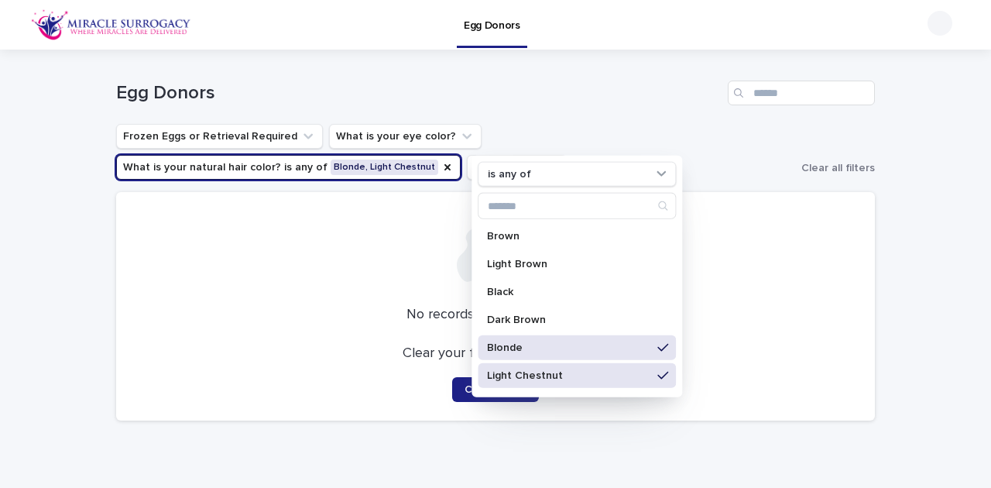
click at [520, 345] on p "Blonde" at bounding box center [569, 347] width 164 height 11
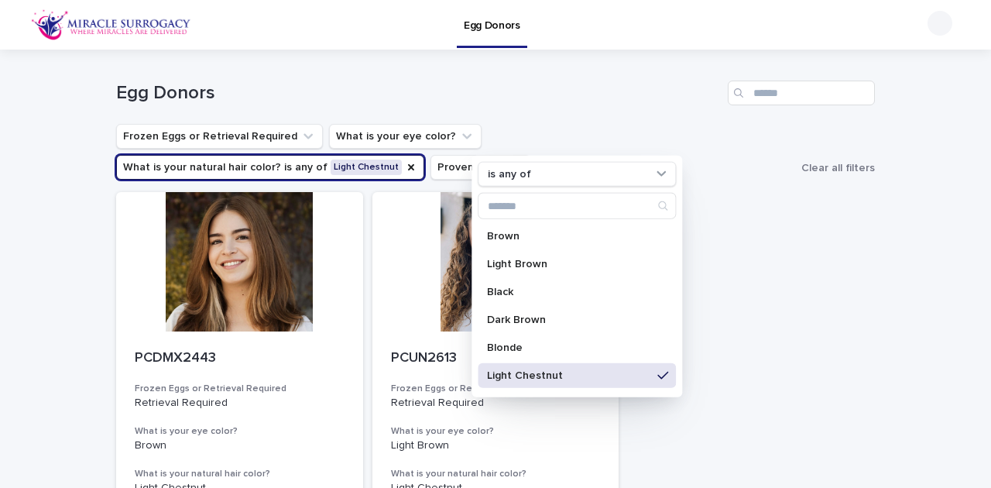
click at [737, 340] on div "PCDMX2443 Frozen Eggs or Retrieval Required Retrieval Required What is your [ME…" at bounding box center [495, 459] width 759 height 534
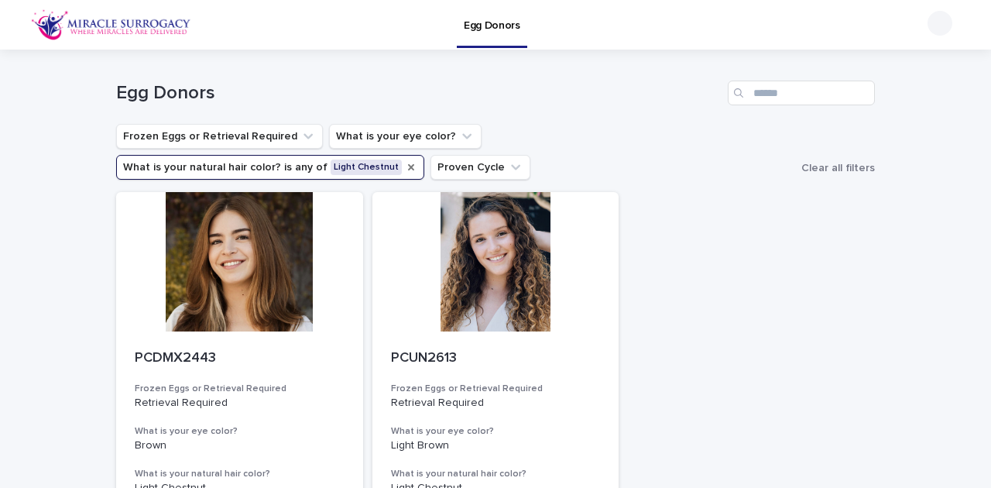
click at [414, 164] on icon "What is your natural hair color?" at bounding box center [411, 167] width 6 height 6
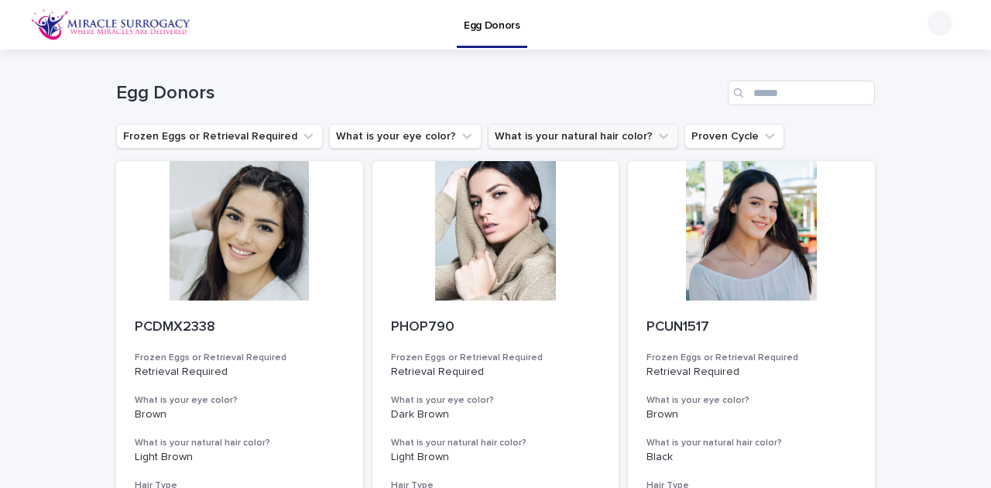
click at [609, 143] on button "What is your natural hair color?" at bounding box center [583, 136] width 191 height 25
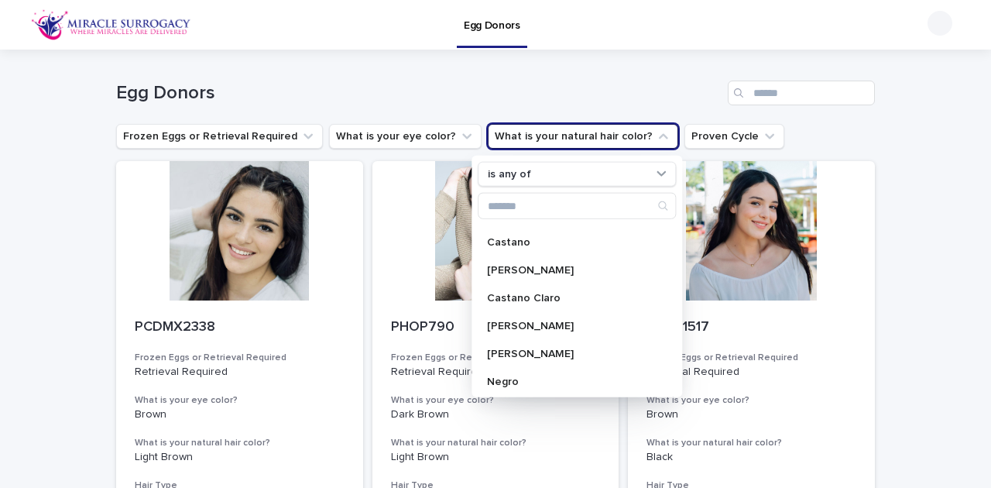
scroll to position [206, 0]
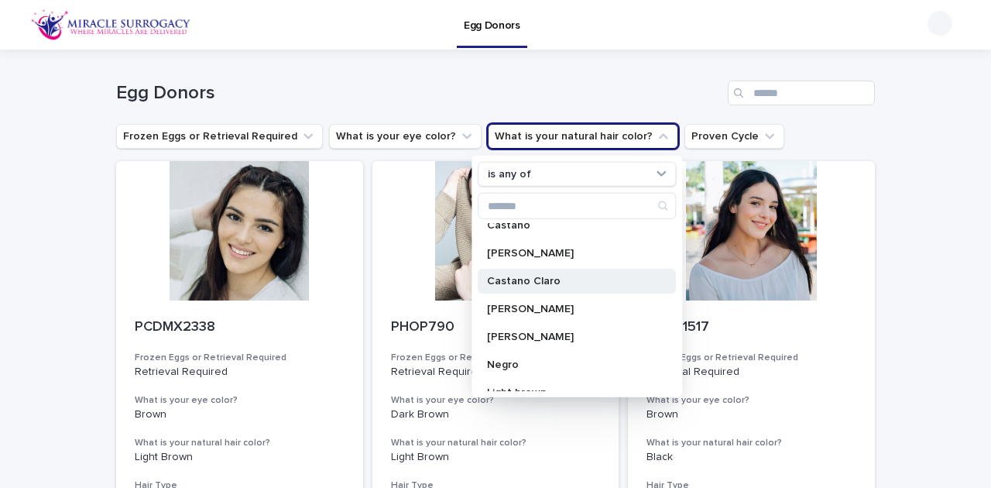
click at [555, 277] on p "Castano Claro" at bounding box center [569, 281] width 164 height 11
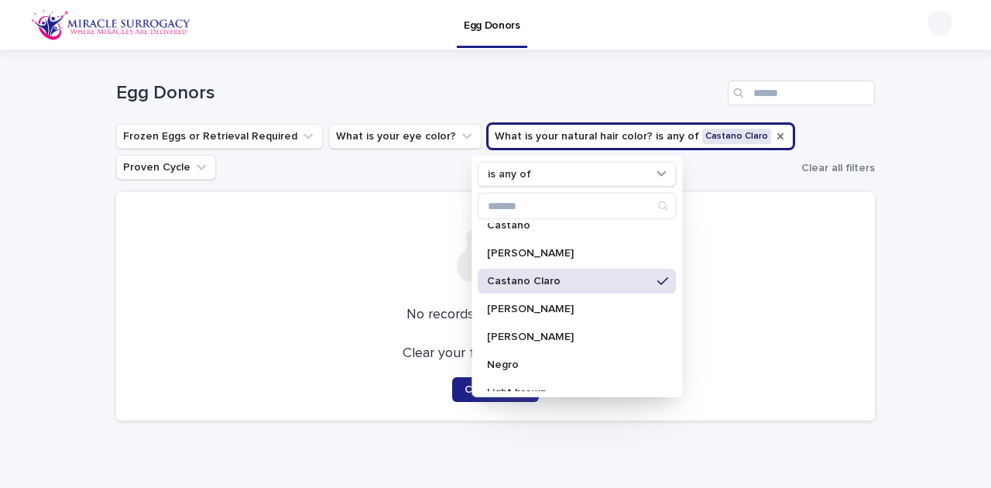
click at [555, 277] on p "Castano Claro" at bounding box center [569, 281] width 164 height 11
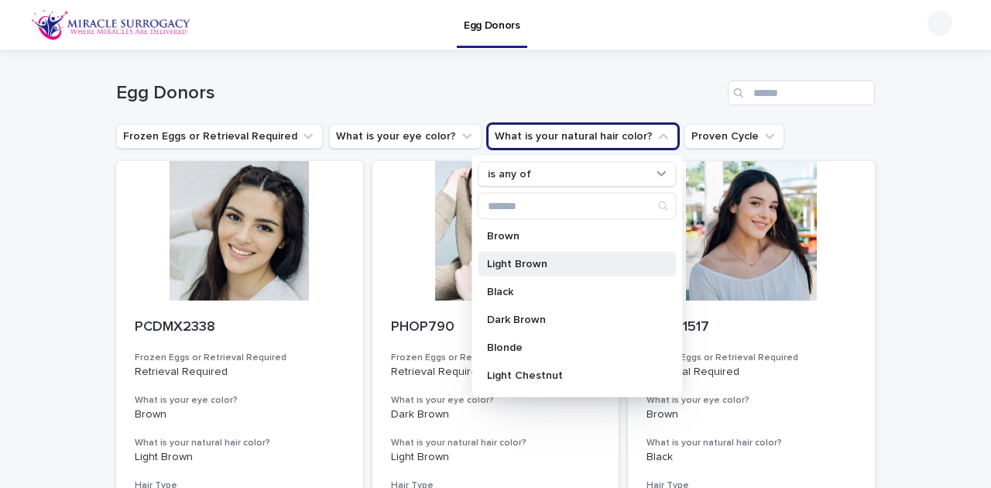
click at [553, 264] on p "Light Brown" at bounding box center [569, 264] width 164 height 11
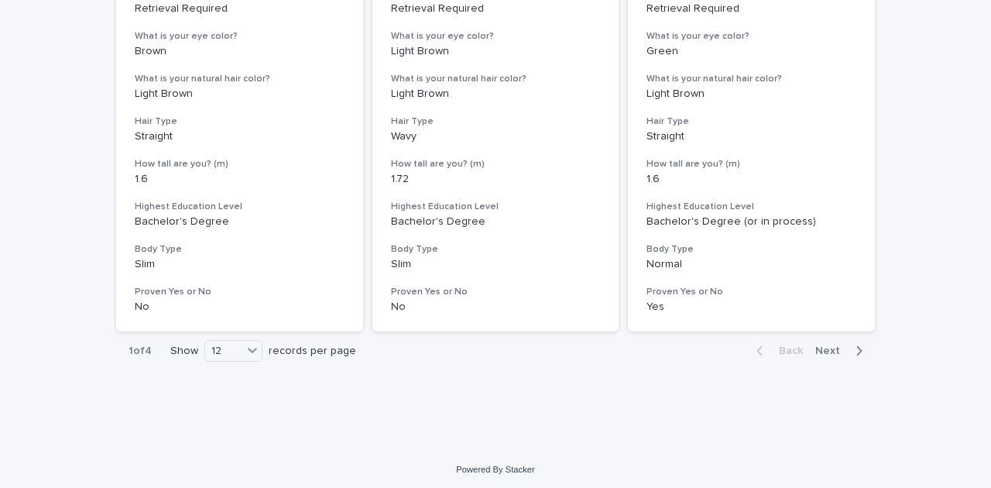
scroll to position [2029, 0]
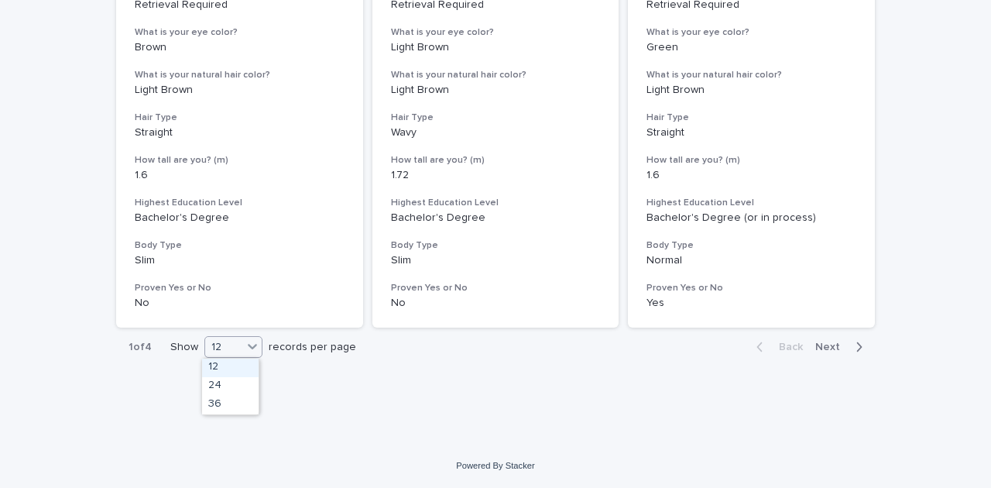
click at [259, 349] on div "12" at bounding box center [233, 347] width 58 height 22
click at [234, 404] on div "36" at bounding box center [230, 405] width 57 height 19
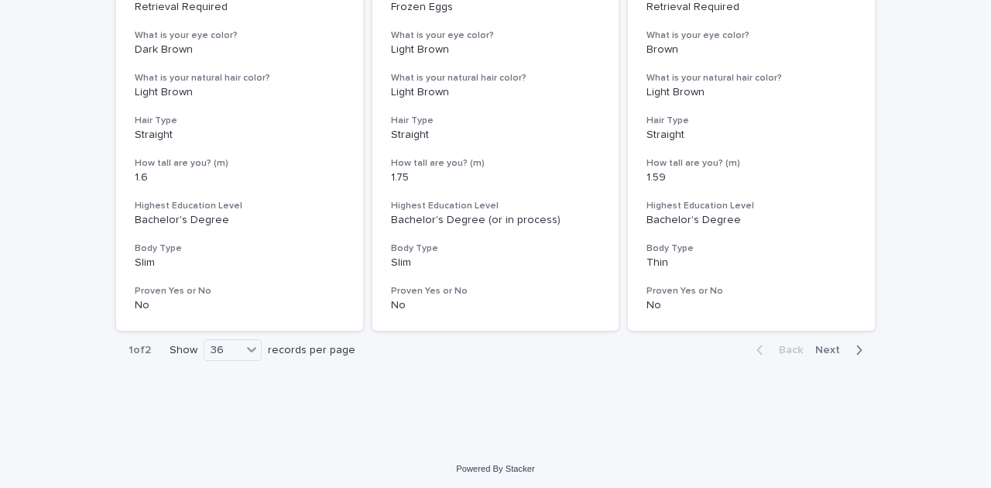
scroll to position [6377, 0]
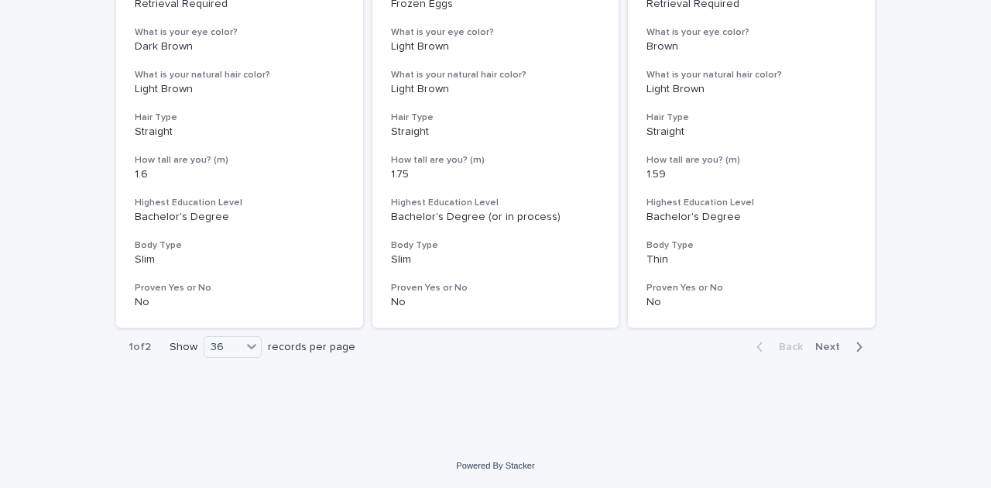
click at [827, 356] on div "Back Next" at bounding box center [809, 347] width 131 height 39
click at [826, 340] on button "Next" at bounding box center [842, 347] width 66 height 14
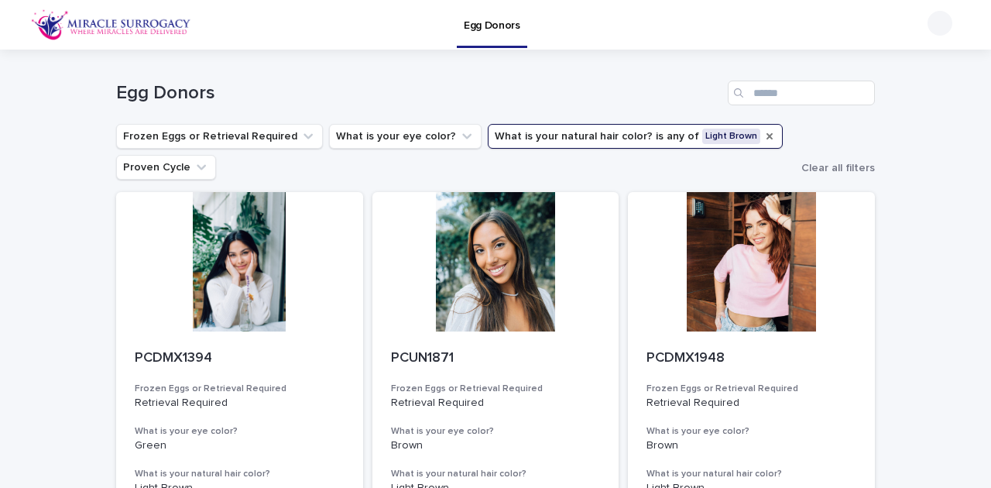
click at [764, 139] on icon "What is your natural hair color?" at bounding box center [770, 136] width 12 height 12
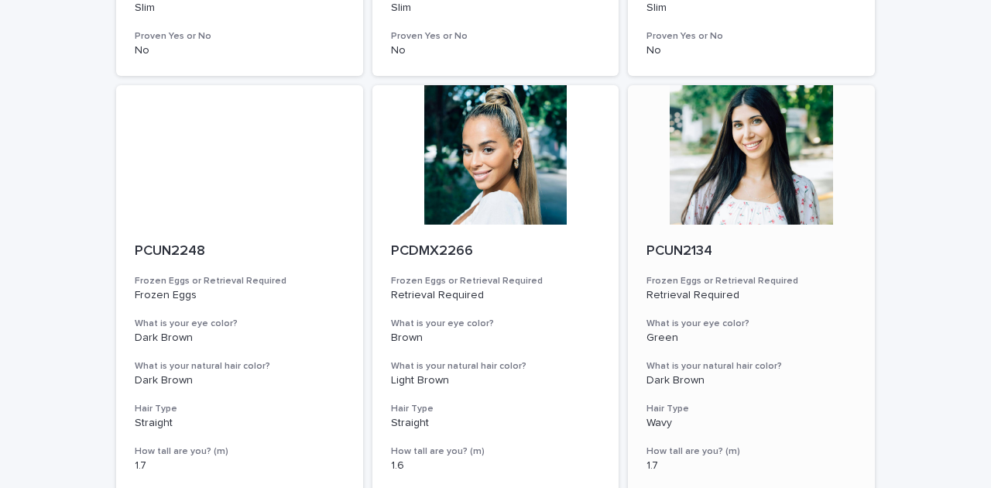
scroll to position [671, 0]
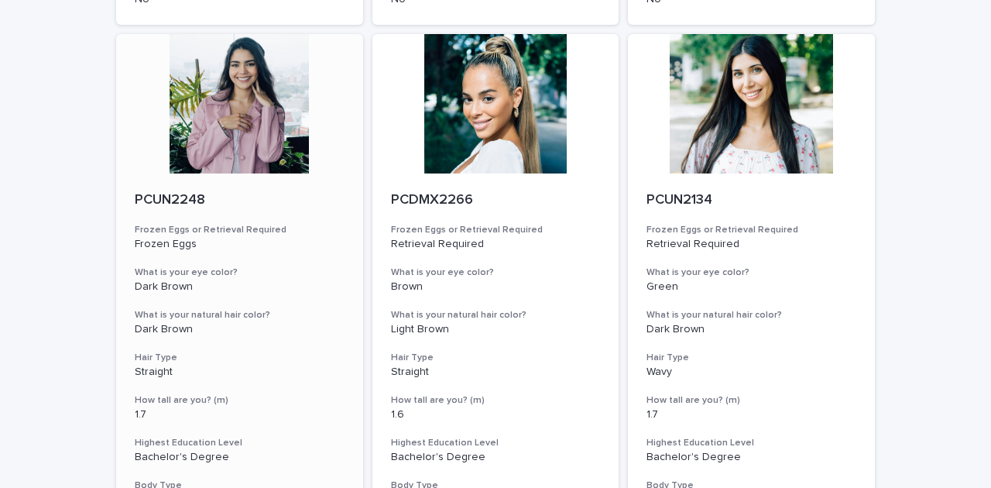
click at [243, 120] on div at bounding box center [239, 103] width 247 height 139
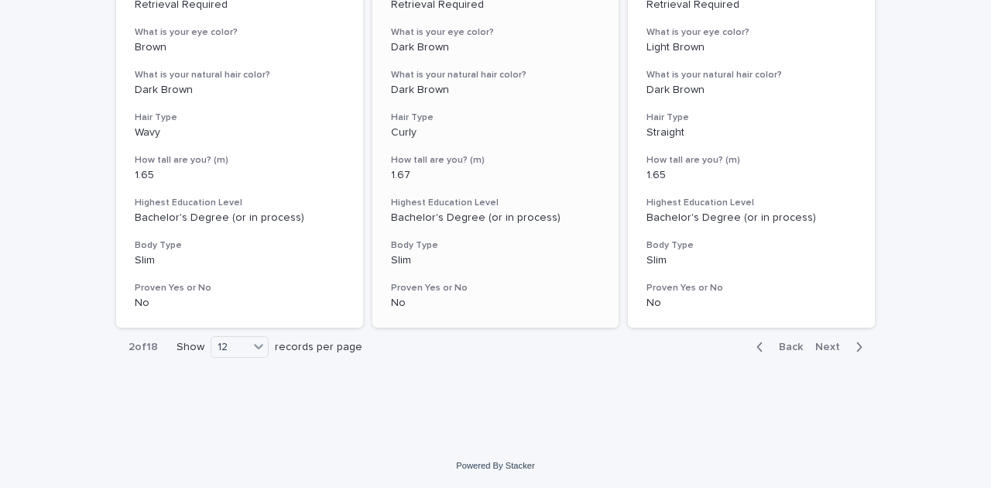
scroll to position [1998, 0]
click at [253, 349] on icon at bounding box center [258, 345] width 15 height 15
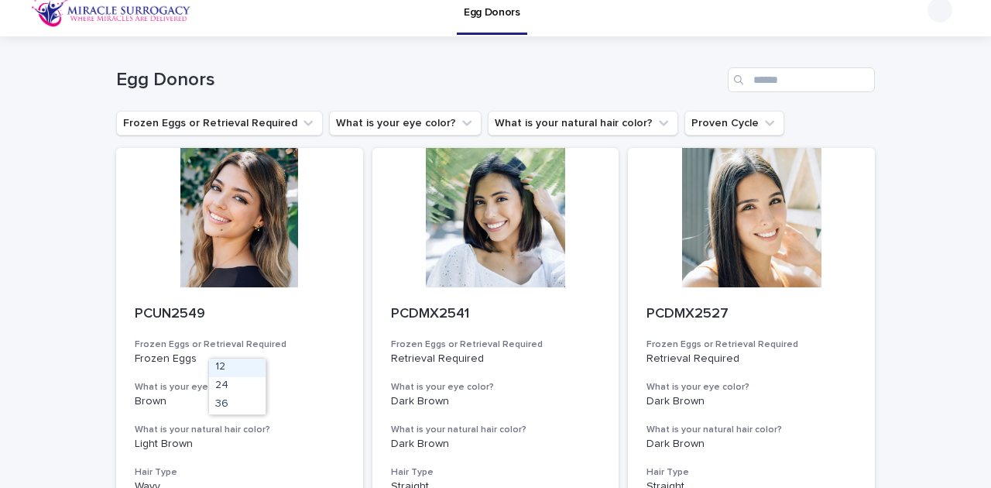
scroll to position [0, 0]
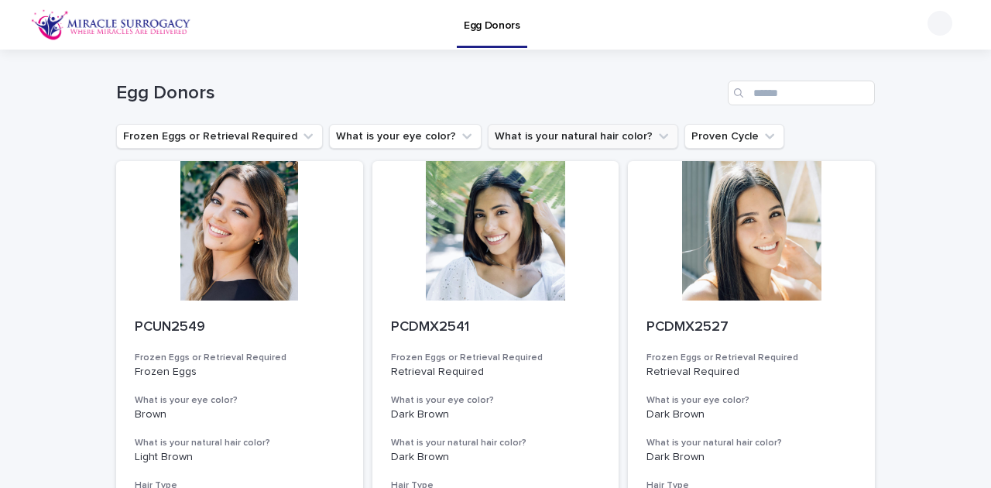
click at [656, 131] on icon "What is your natural hair color?" at bounding box center [663, 136] width 15 height 15
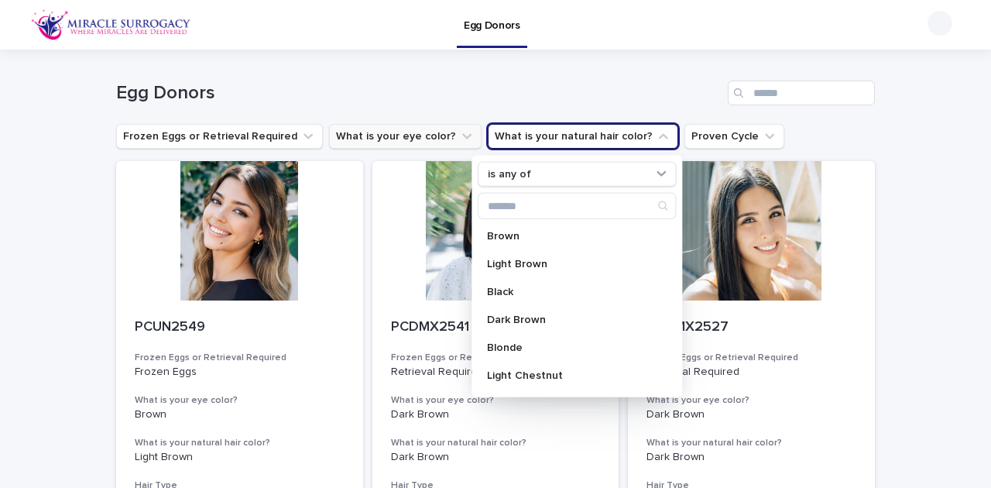
click at [459, 130] on icon "What is your eye color?" at bounding box center [466, 136] width 15 height 15
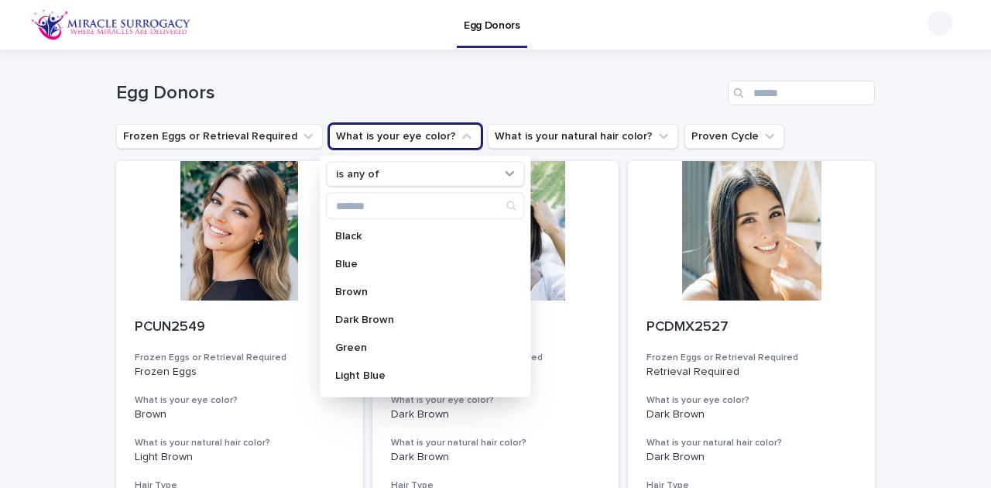
click at [46, 31] on img at bounding box center [111, 24] width 160 height 31
